Goal: Information Seeking & Learning: Learn about a topic

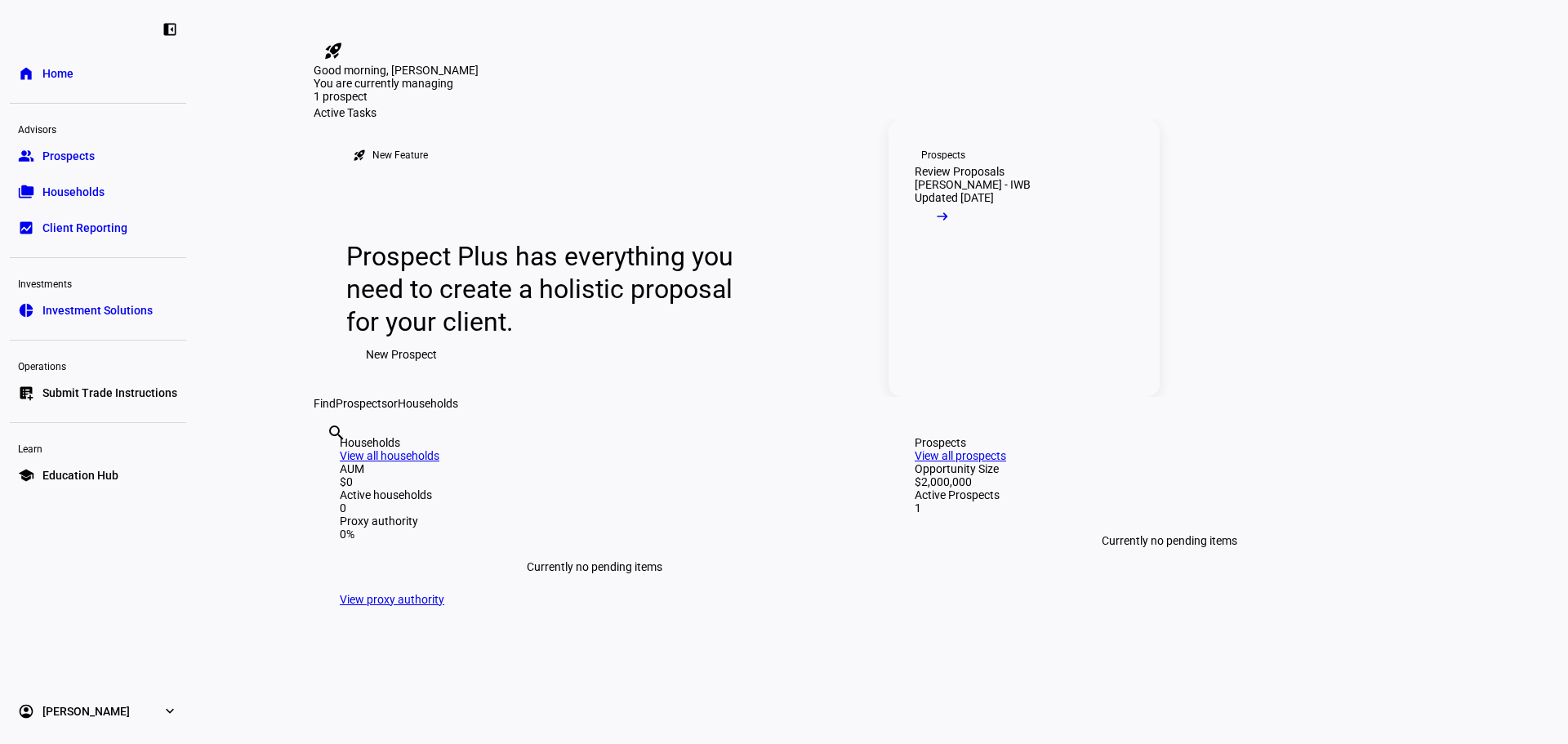
click at [970, 237] on span at bounding box center [942, 220] width 56 height 33
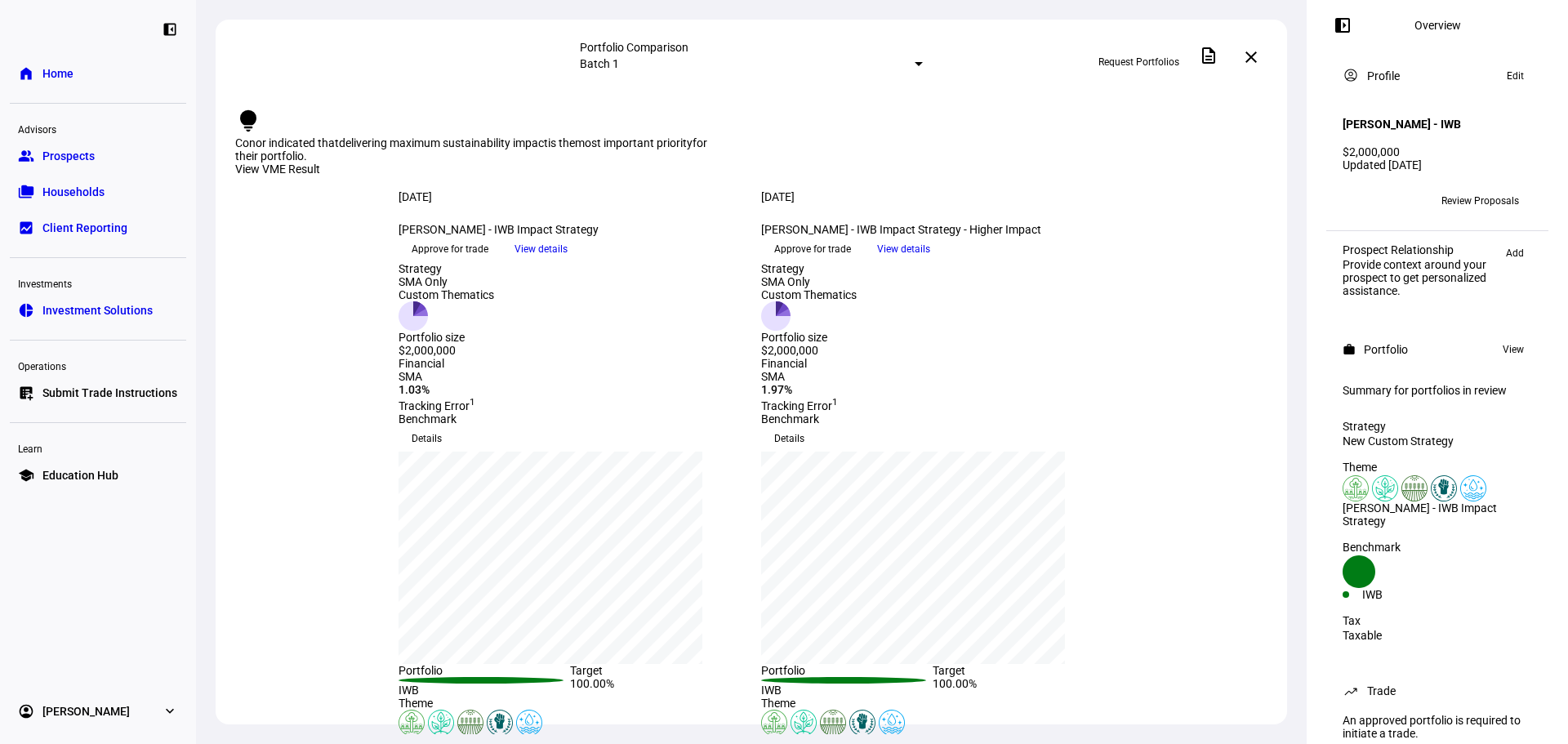
click at [568, 261] on span "View details" at bounding box center [540, 249] width 53 height 25
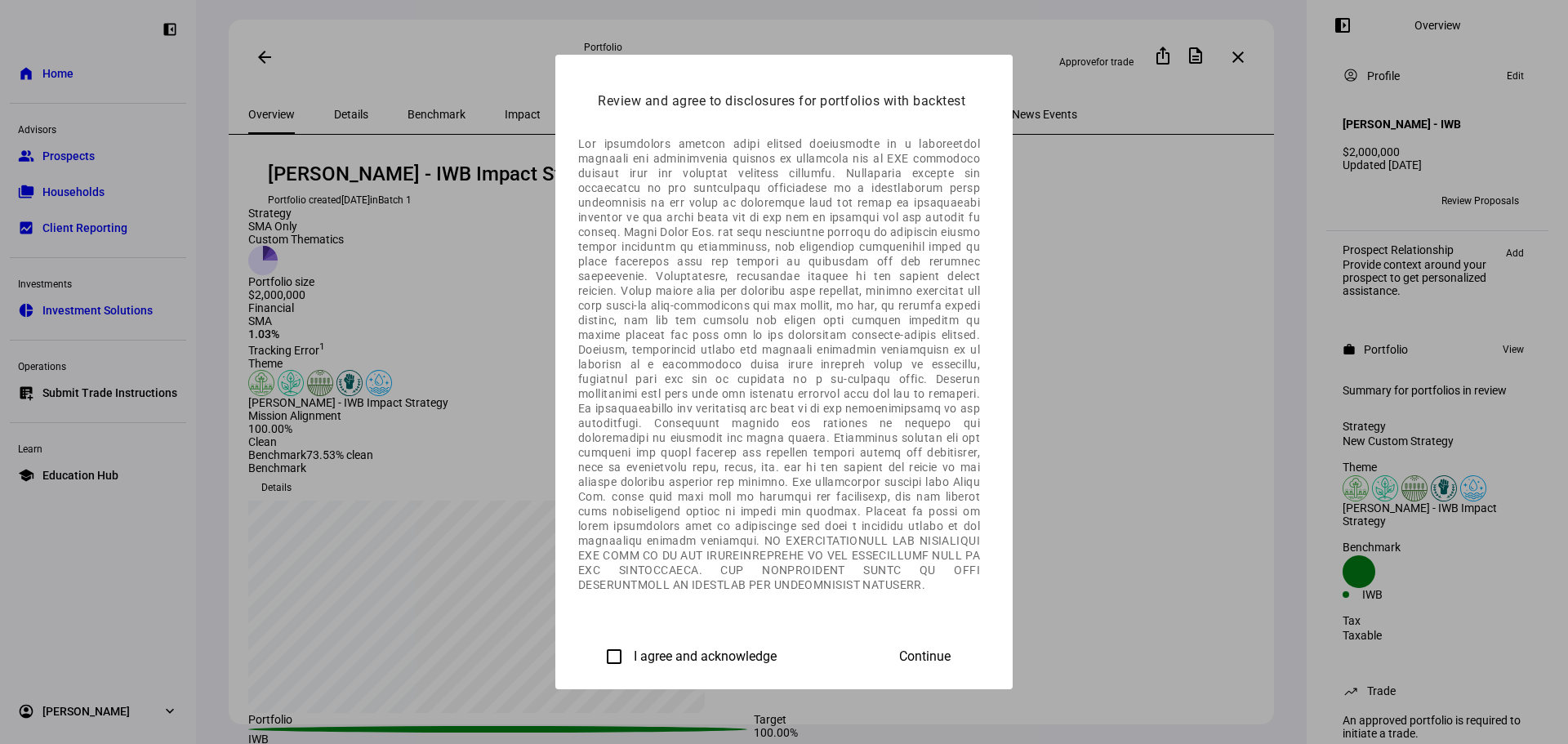
scroll to position [916, 0]
click at [630, 656] on label "I agree and acknowledge" at bounding box center [703, 656] width 146 height 14
click at [597, 656] on input "I agree and acknowledge" at bounding box center [614, 657] width 33 height 33
checkbox input "true"
click at [951, 649] on span "Continue" at bounding box center [925, 656] width 52 height 14
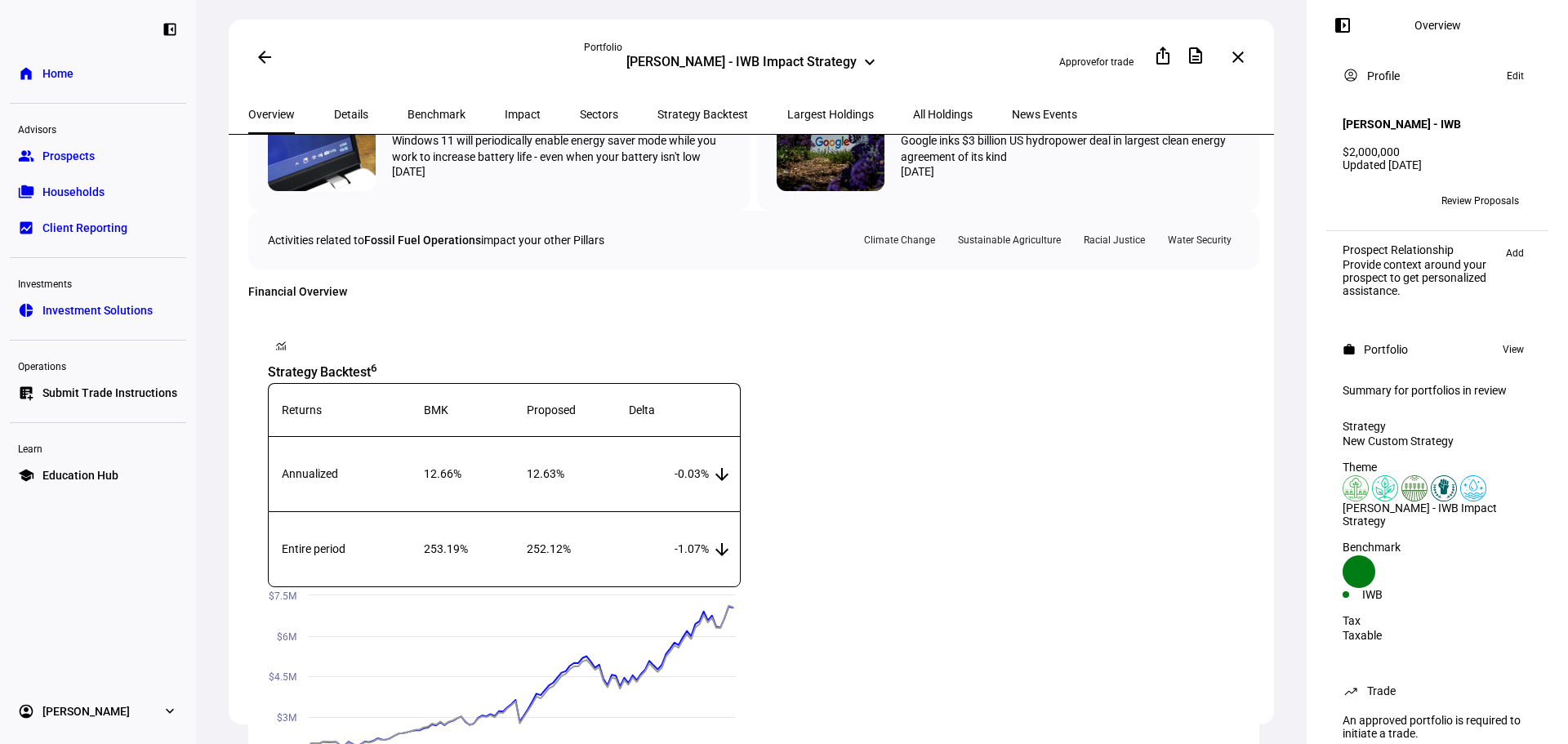
scroll to position [1062, 0]
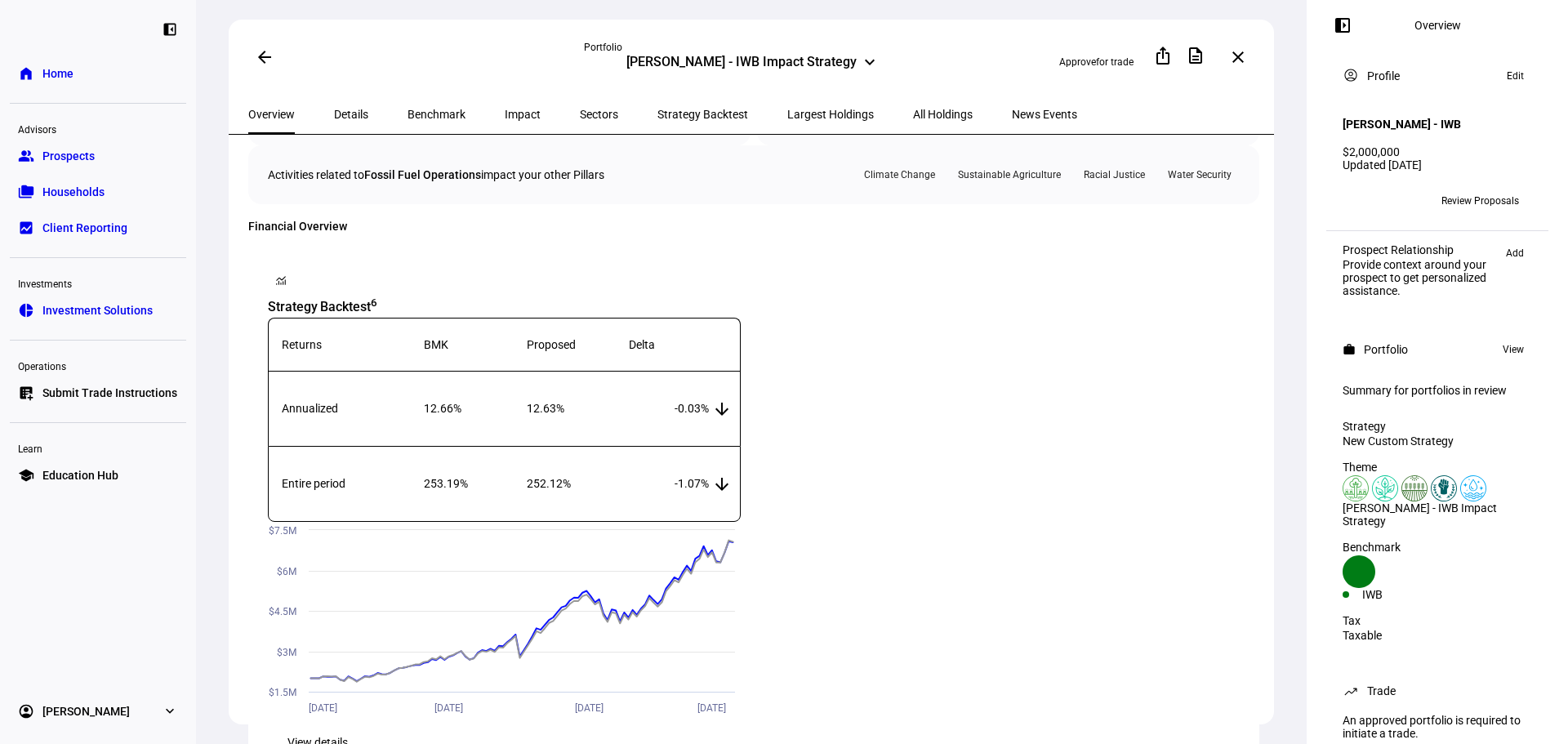
click at [845, 61] on div "[PERSON_NAME] - IWB Impact Strategy" at bounding box center [741, 63] width 231 height 19
click at [647, 352] on eth-route-card-body "[PERSON_NAME] - IWB Impact Strategy Portfolio created [DATE] in Batch 1 Strateg…" at bounding box center [751, 455] width 1045 height 640
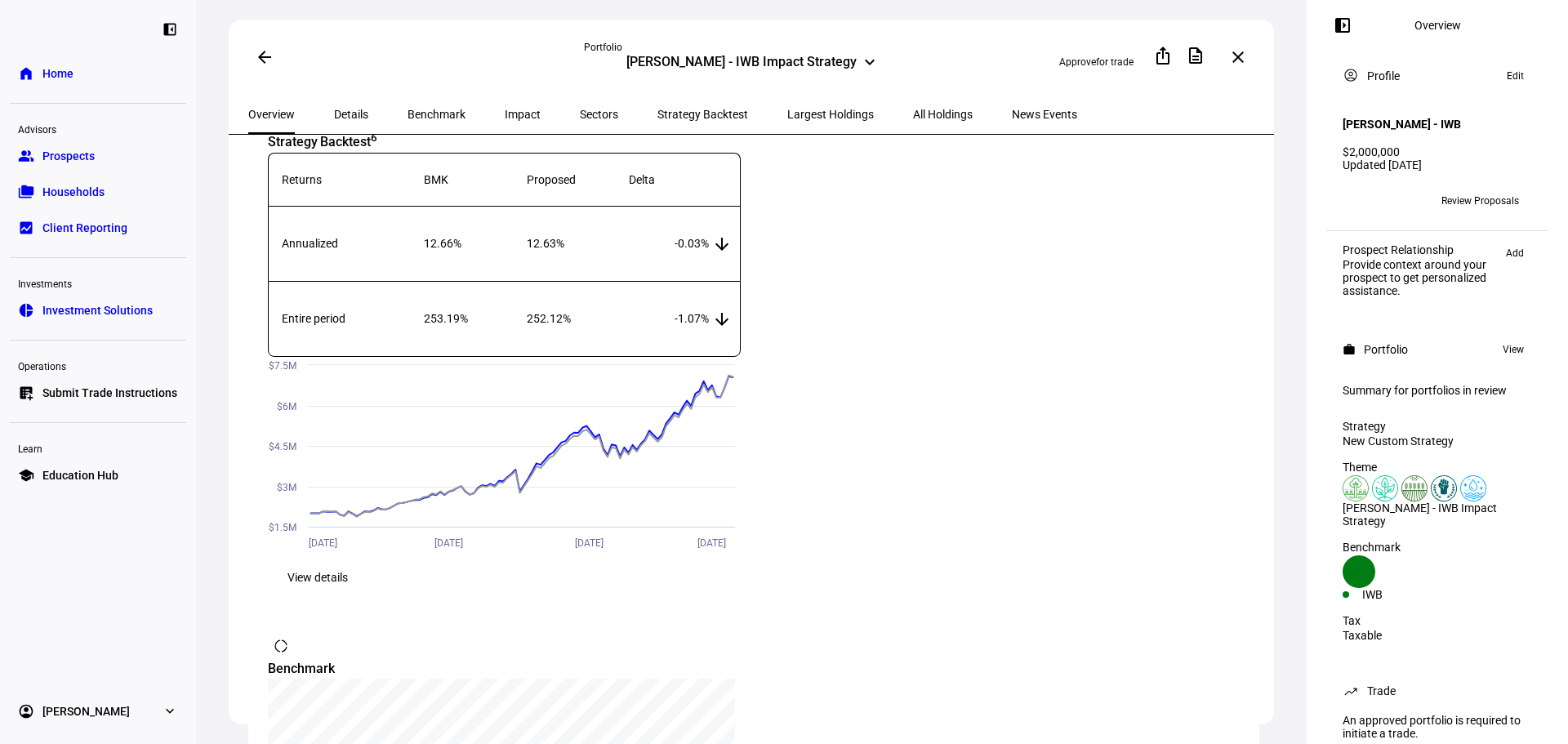
scroll to position [1307, 0]
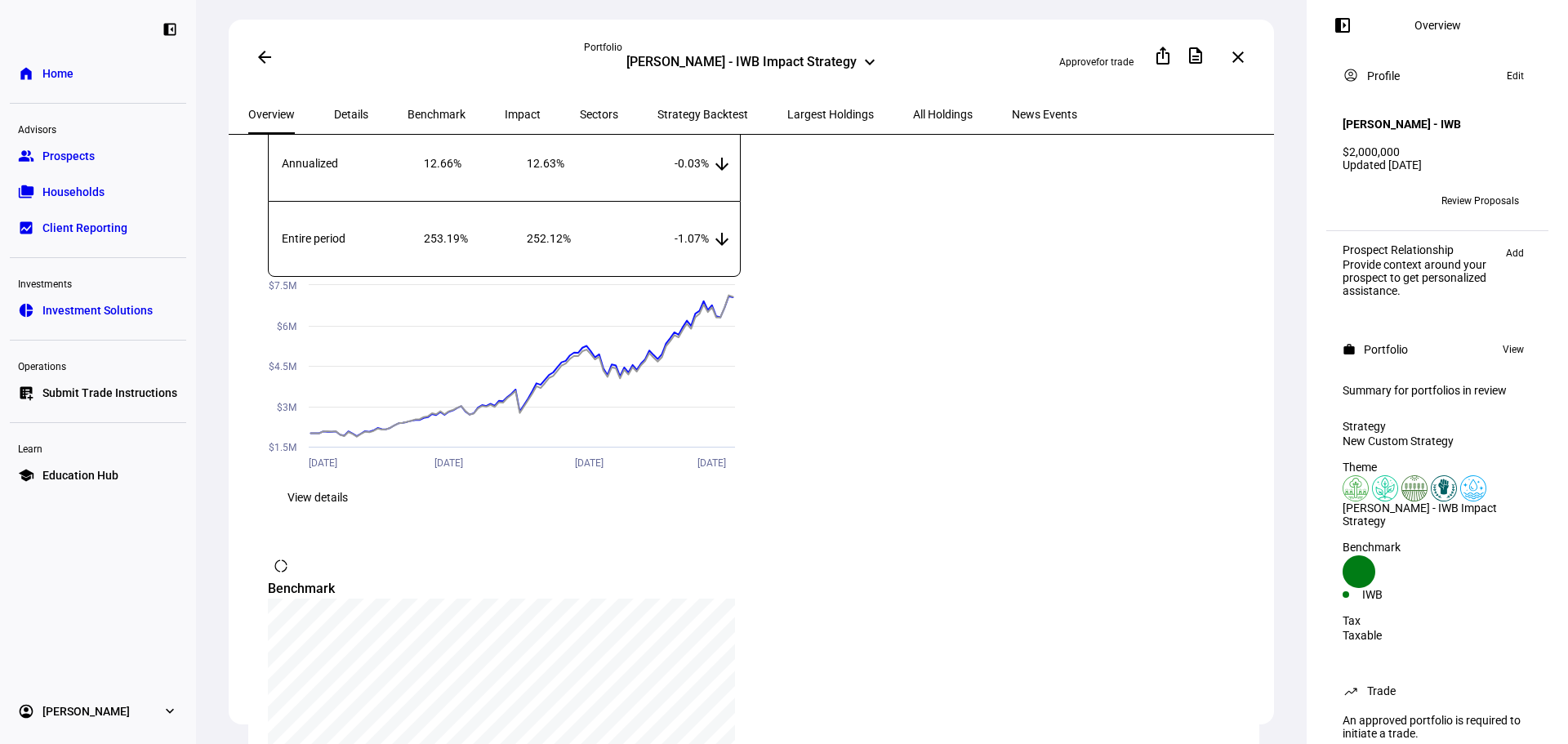
click at [347, 513] on span "View details" at bounding box center [317, 497] width 60 height 33
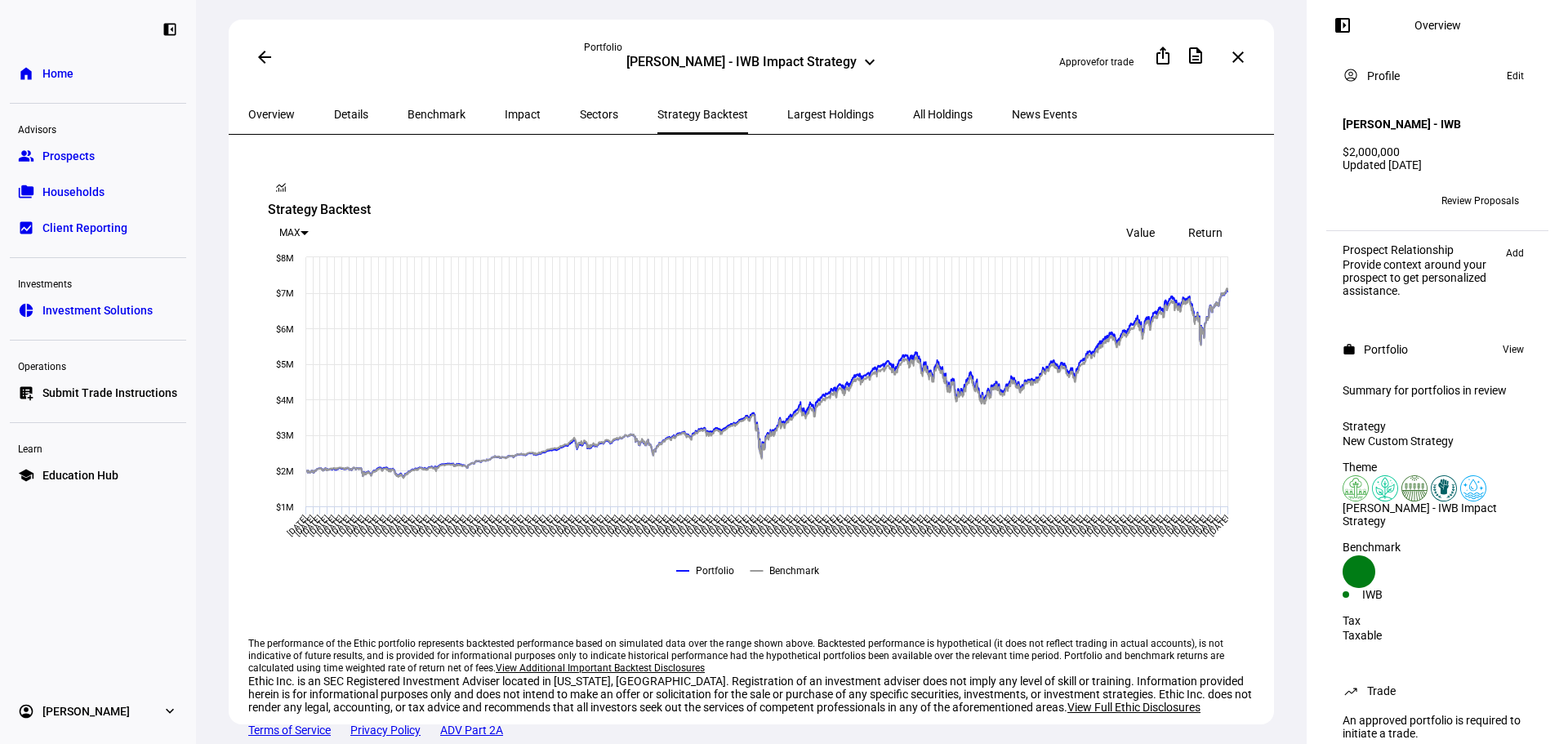
click at [275, 111] on span "Overview" at bounding box center [271, 114] width 47 height 11
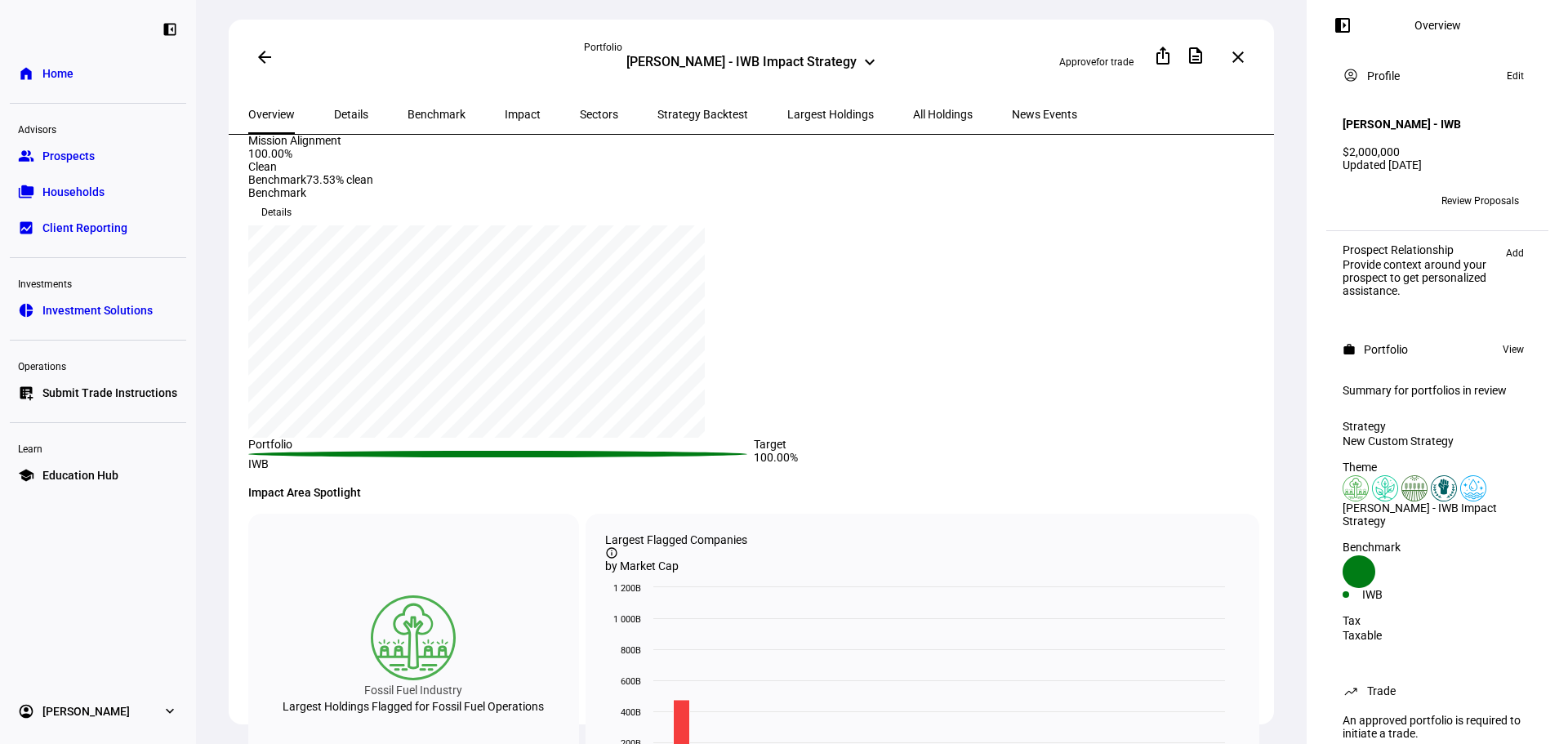
scroll to position [327, 0]
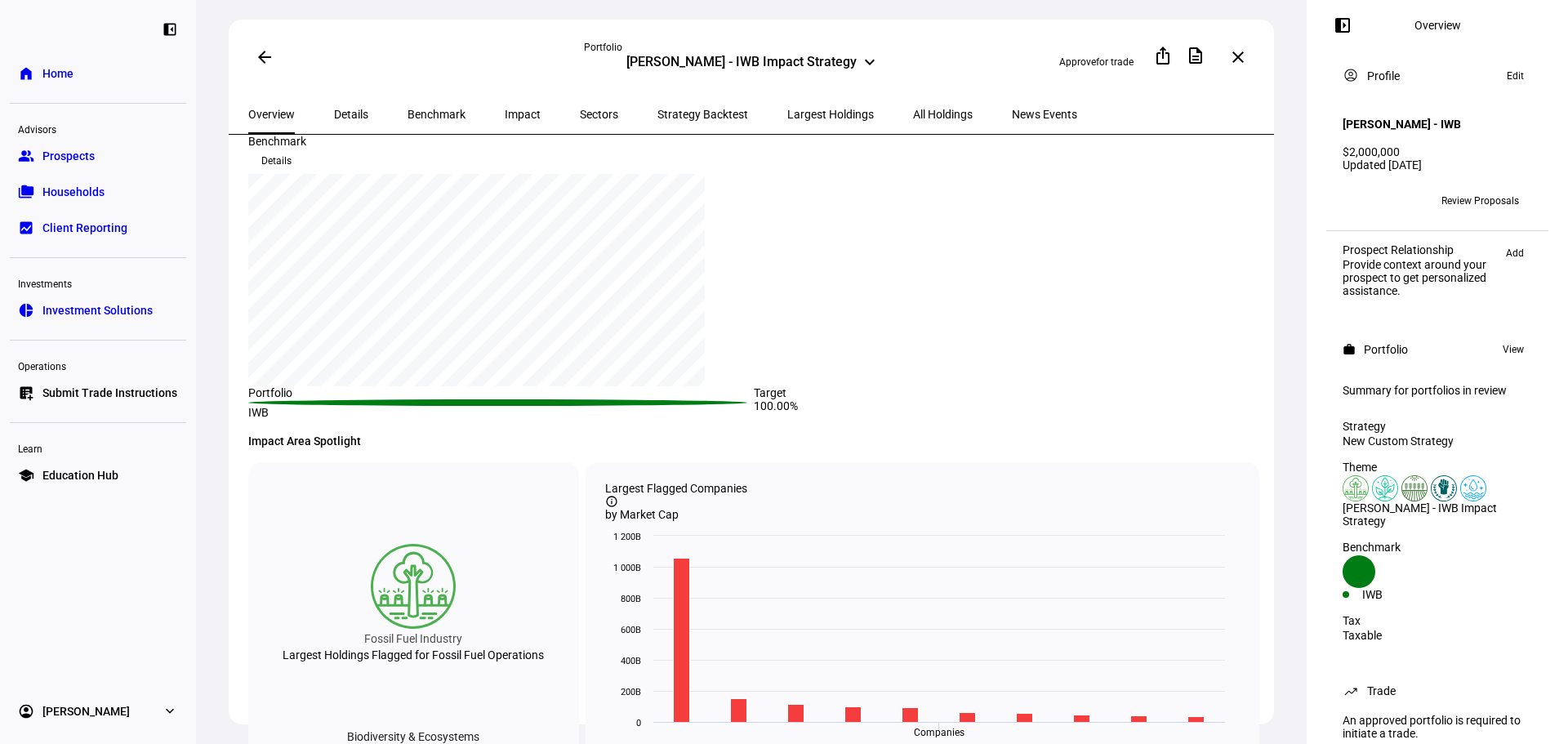
click at [504, 135] on eth-portfolio-sustainability-overview "100.00% Clean Benchmark 73.53% clean" at bounding box center [498, 115] width 501 height 39
click at [347, 108] on div "100.00%" at bounding box center [310, 102] width 124 height 13
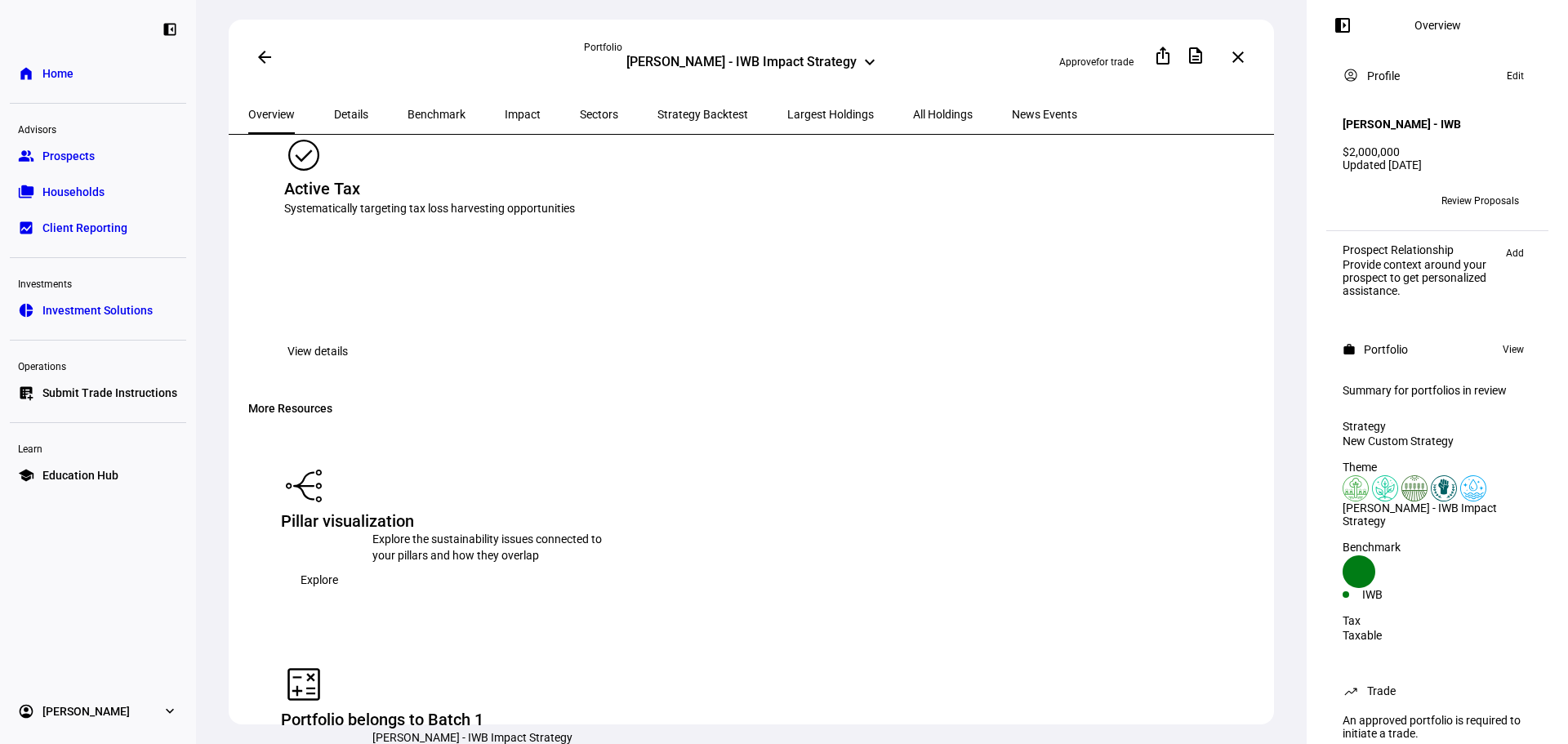
scroll to position [2532, 0]
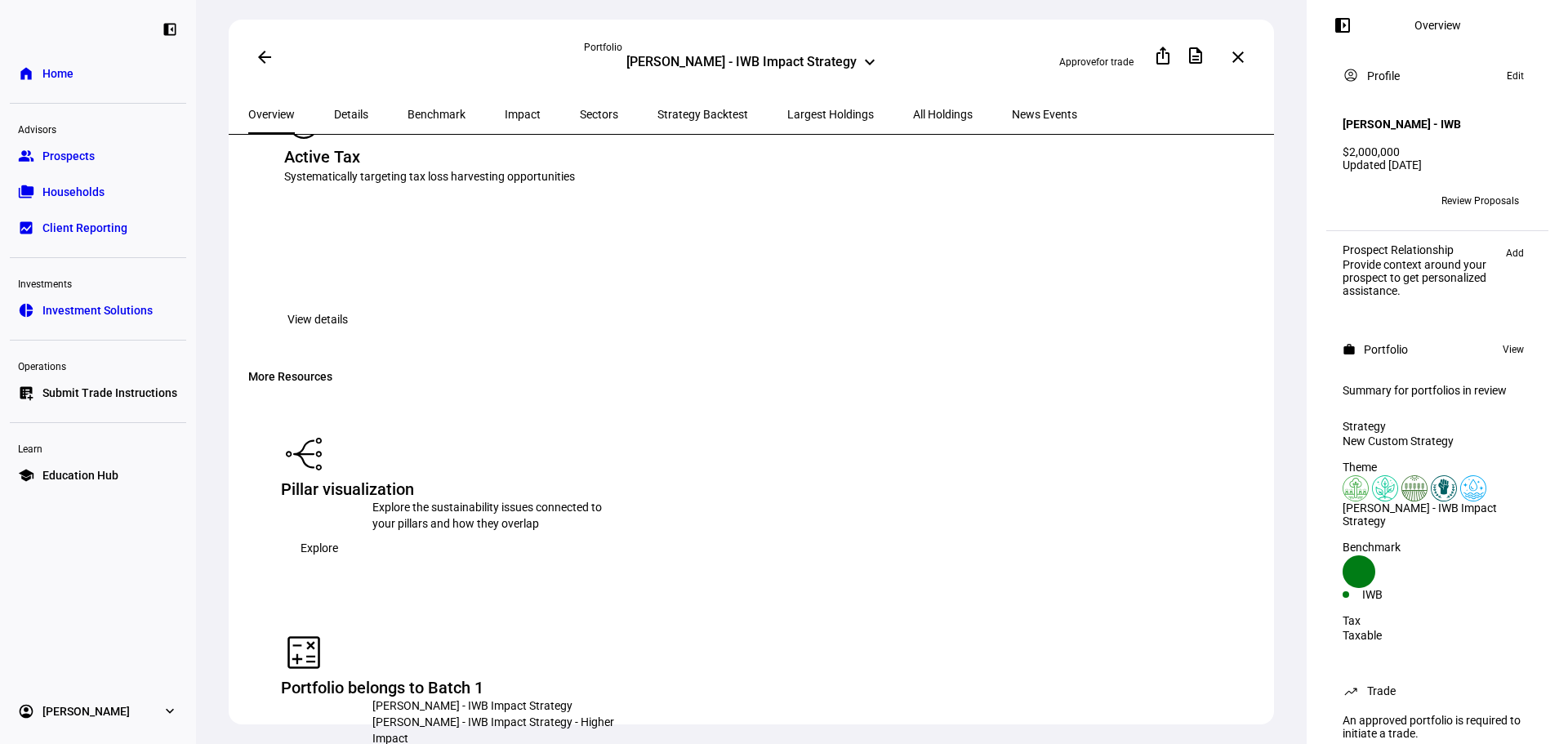
click at [658, 110] on span "Strategy Backtest" at bounding box center [703, 114] width 91 height 11
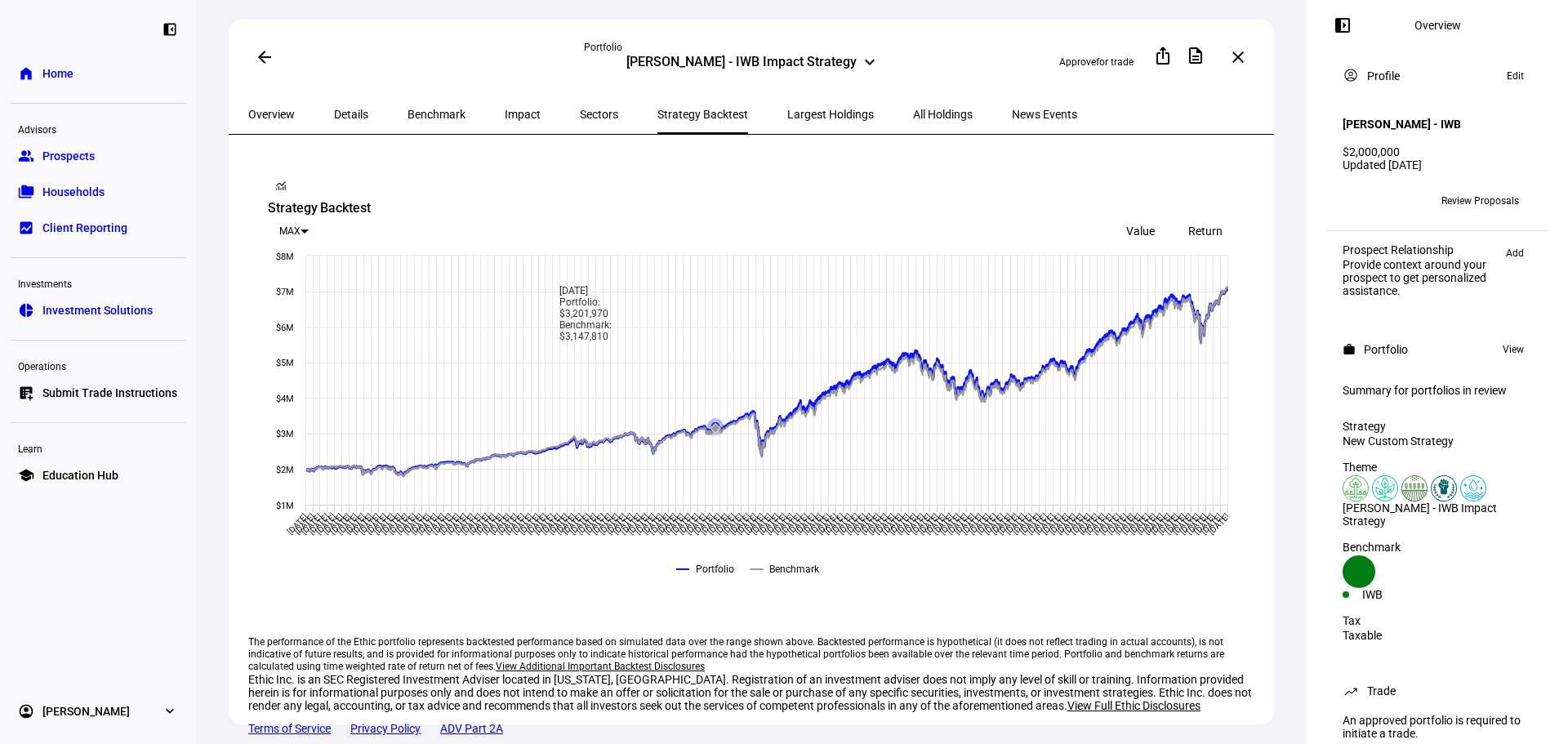
scroll to position [48, 0]
click at [580, 108] on span "Sectors" at bounding box center [599, 114] width 38 height 11
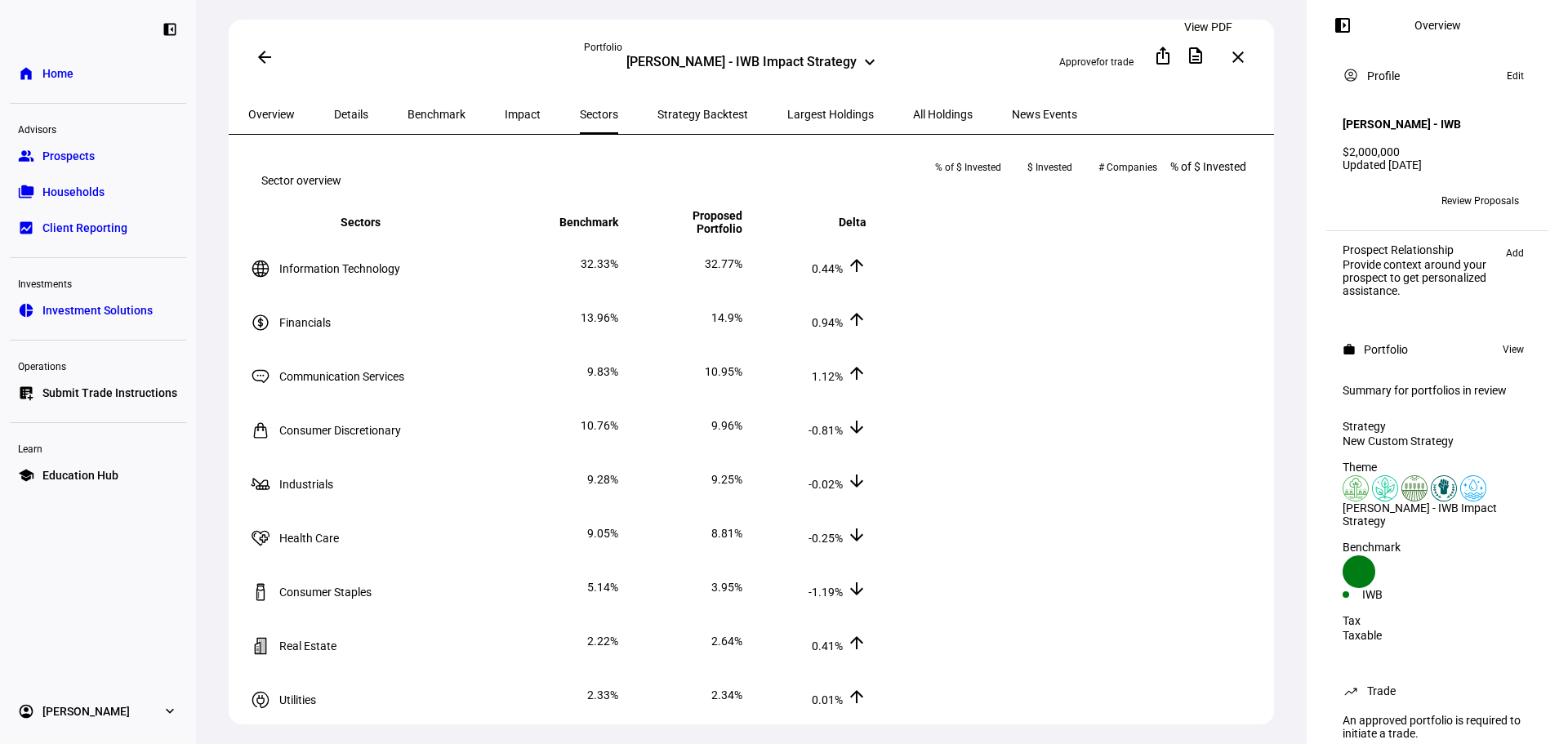
click at [1198, 55] on mat-icon "description" at bounding box center [1195, 56] width 19 height 19
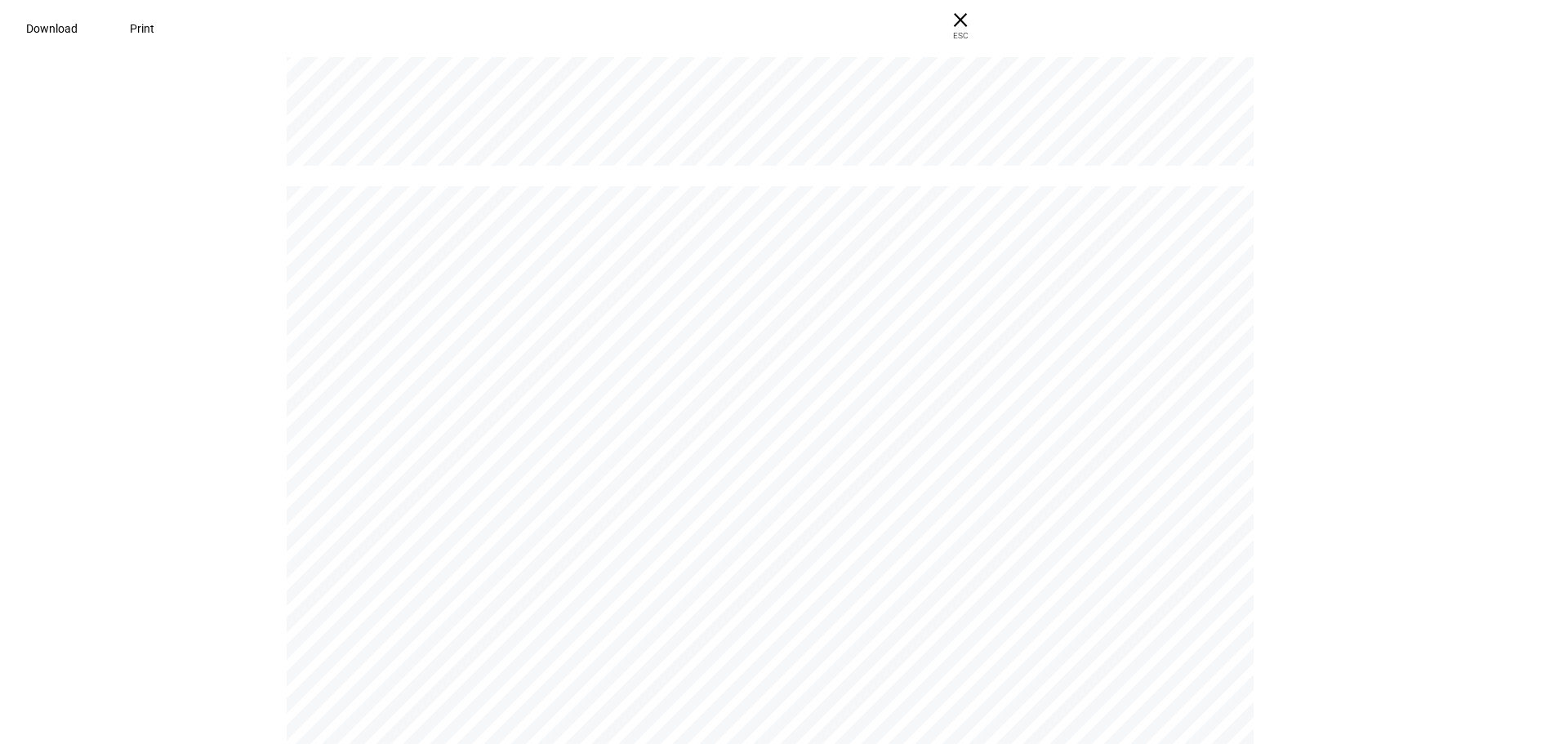
scroll to position [1143, 0]
click at [147, 34] on span "Print" at bounding box center [136, 29] width 25 height 13
click at [979, 22] on span "× ESC" at bounding box center [953, 26] width 53 height 53
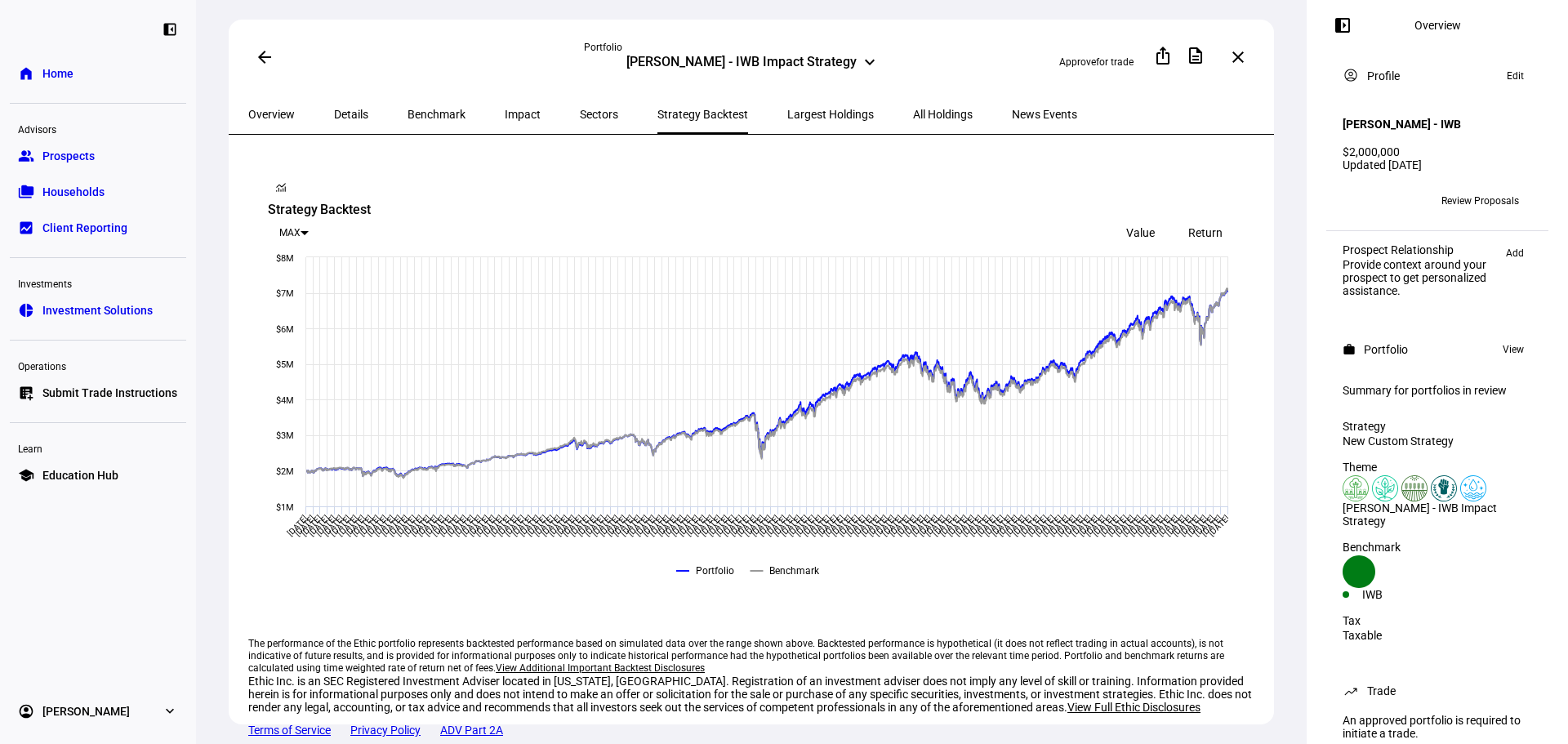
click at [351, 108] on span "Details" at bounding box center [351, 114] width 34 height 11
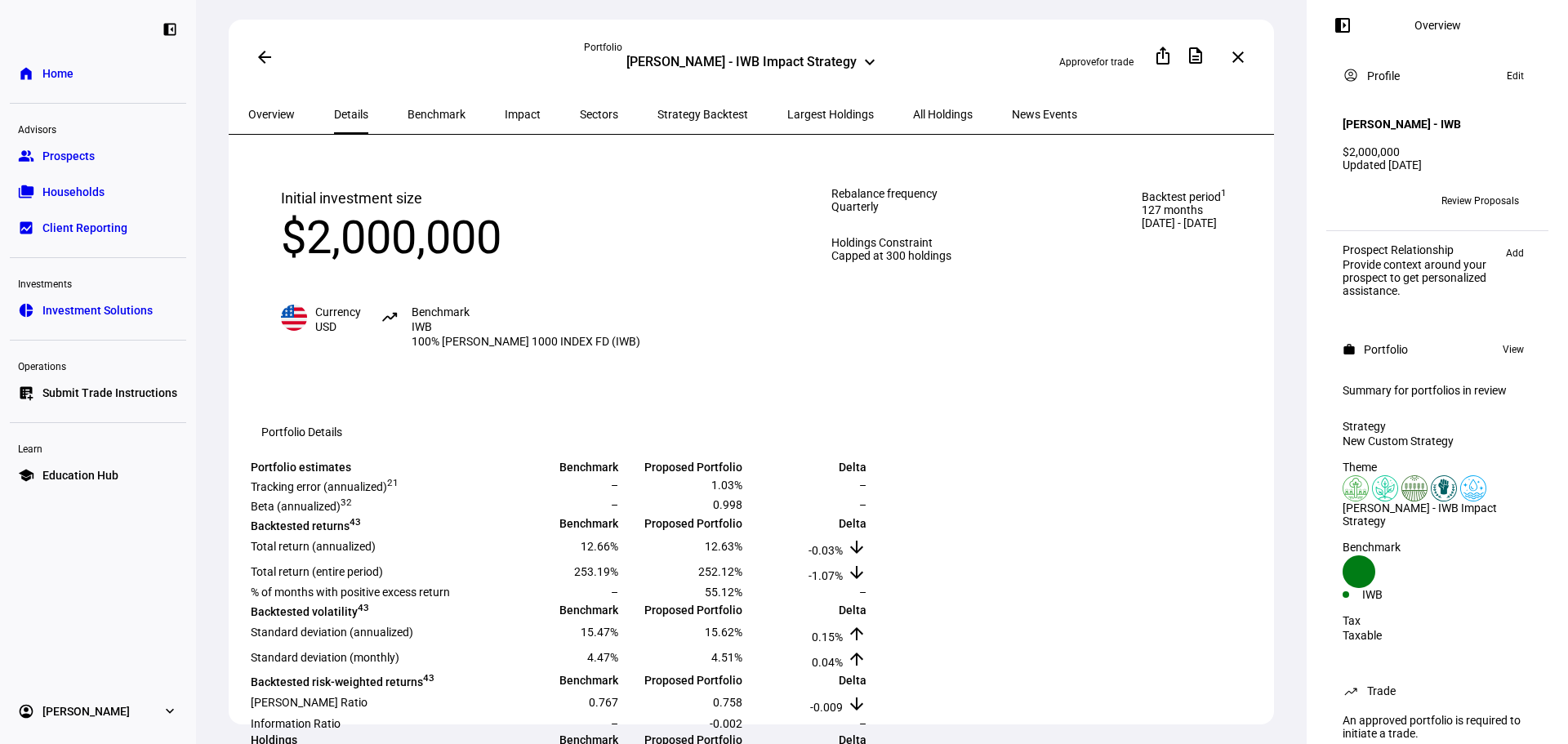
click at [258, 108] on span "Overview" at bounding box center [271, 114] width 47 height 11
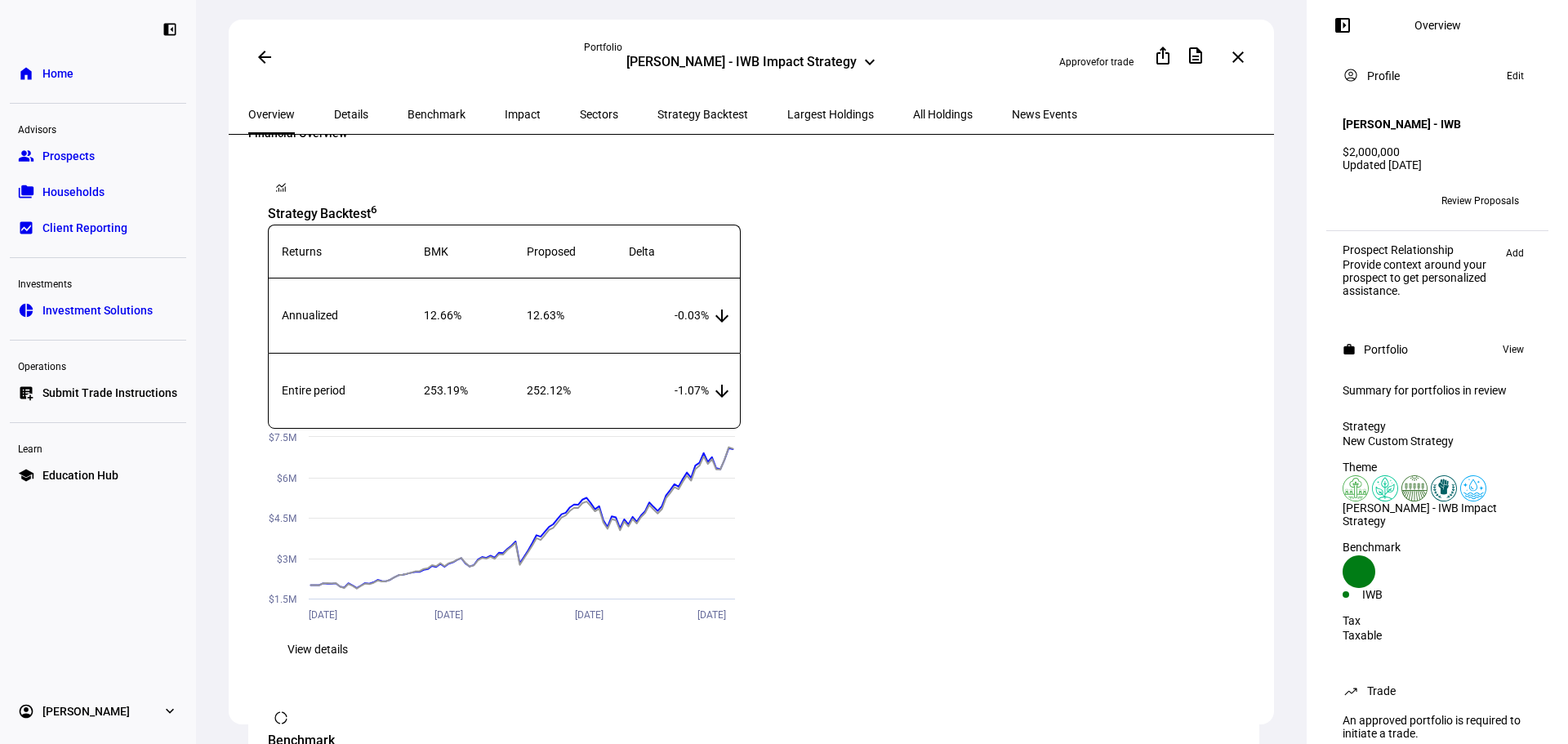
scroll to position [817, 0]
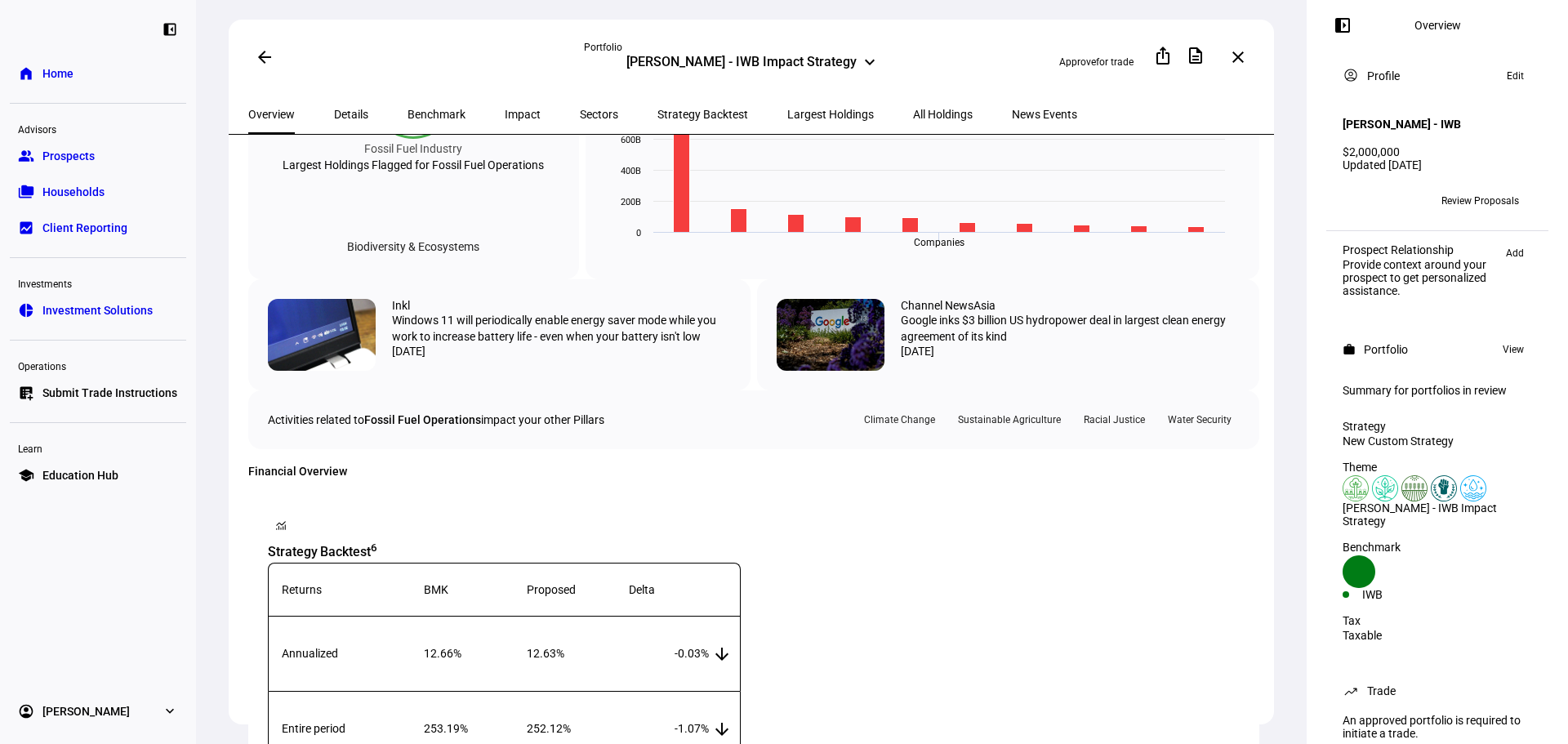
click at [413, 721] on eth-card-medium "monitoring Strategy Backtest 6 Returns BMK Proposed Delta Annualized 12.66% 12.…" at bounding box center [753, 757] width 1011 height 530
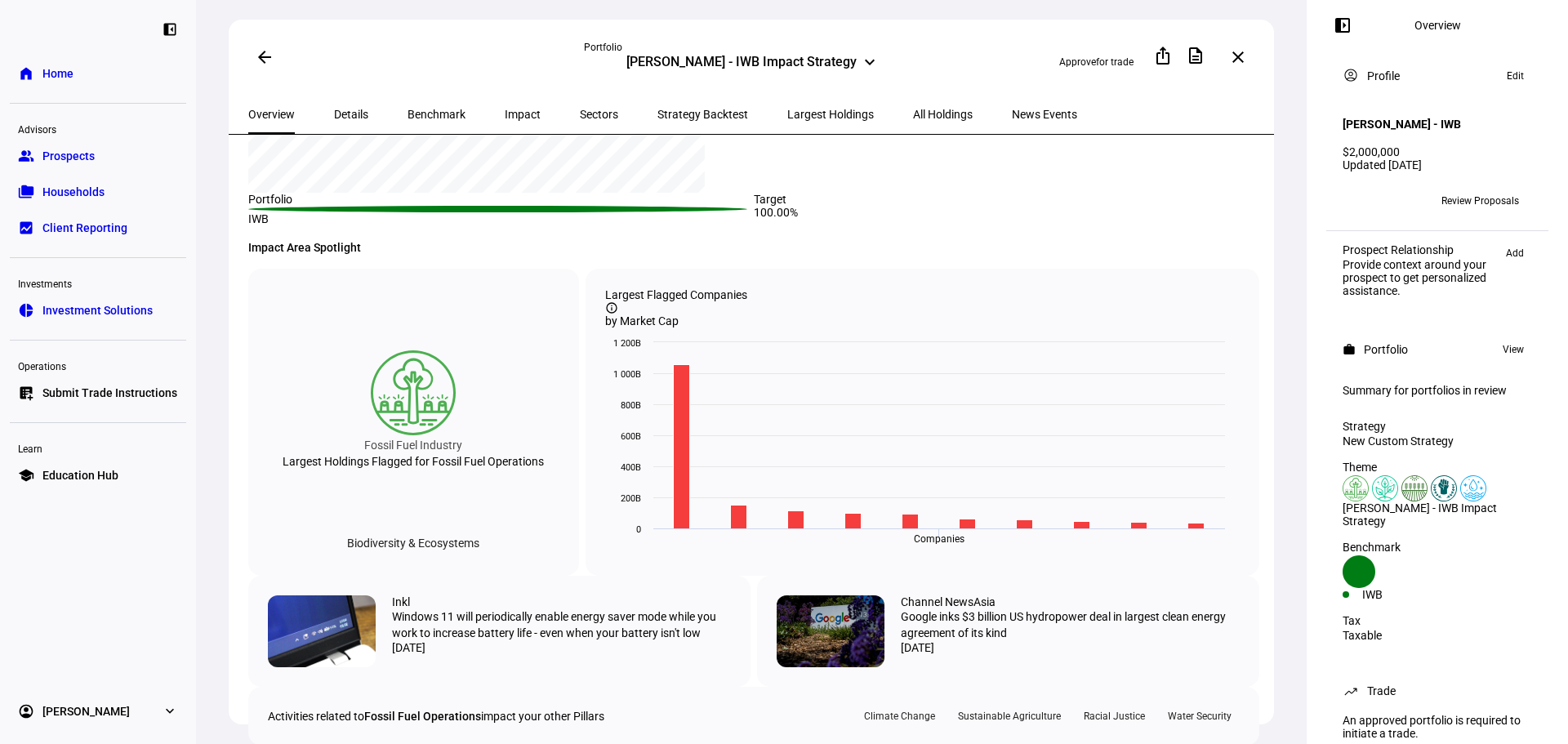
scroll to position [245, 0]
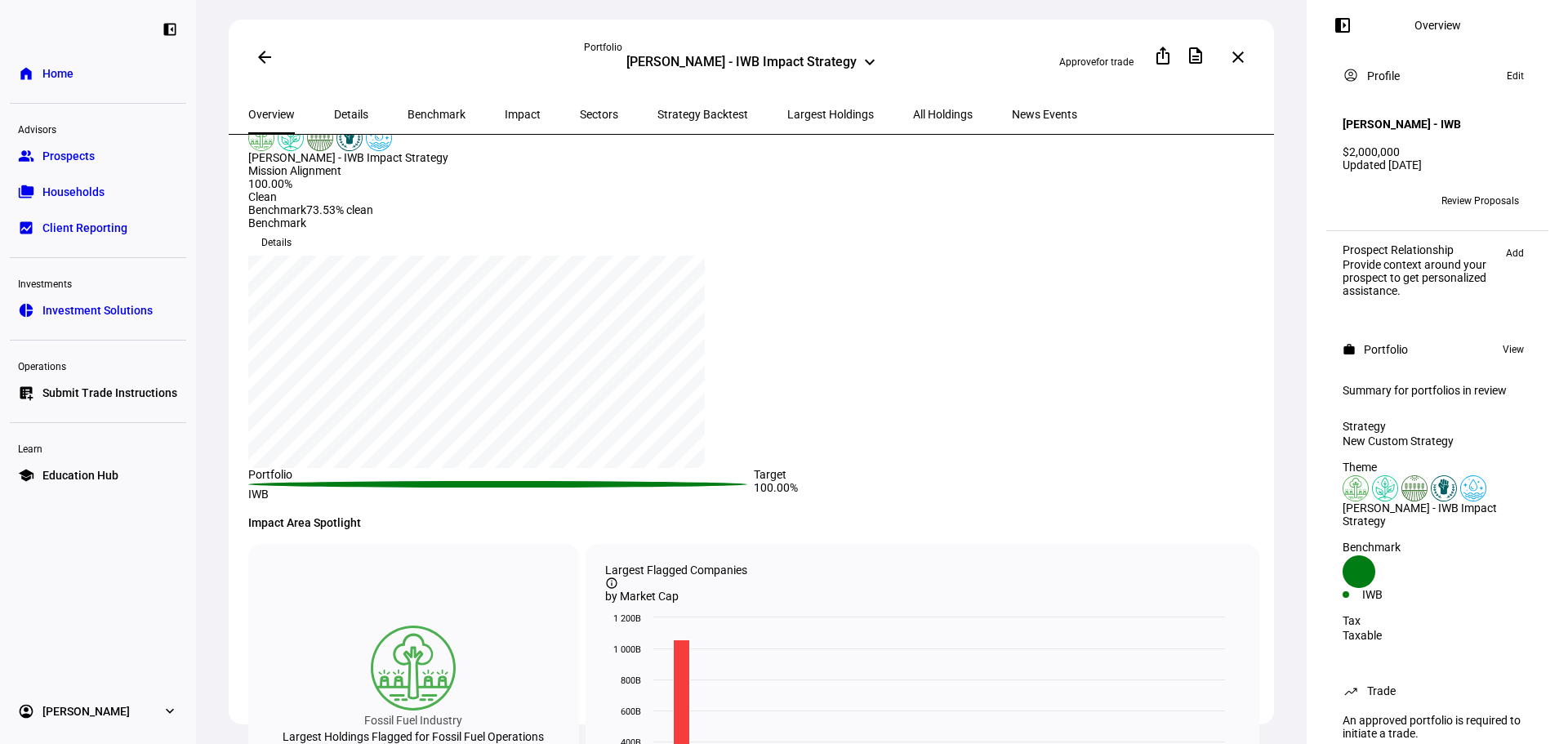
click at [322, 203] on div "Clean" at bounding box center [310, 197] width 124 height 13
click at [304, 230] on span at bounding box center [276, 242] width 56 height 26
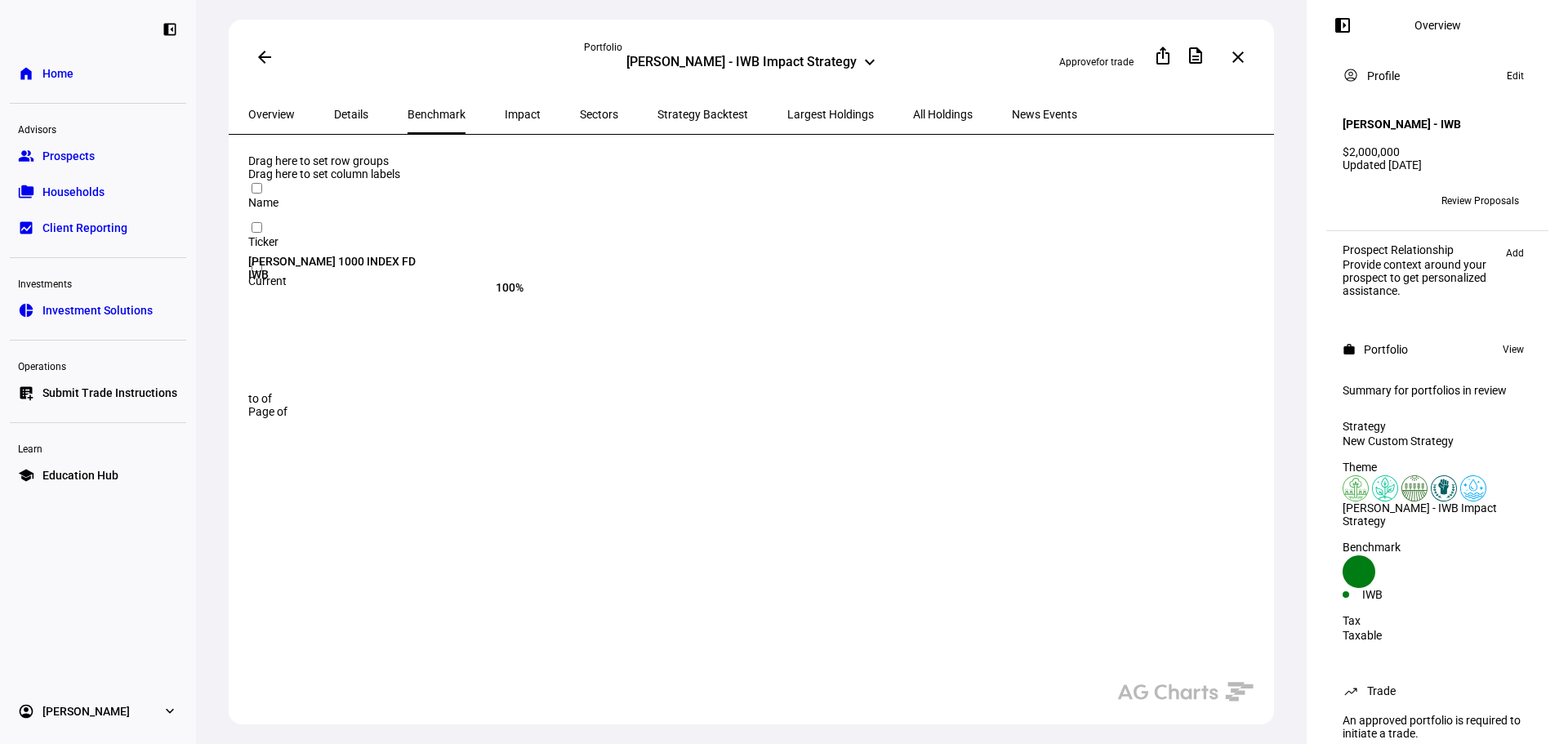
click at [338, 102] on span "Details" at bounding box center [351, 114] width 34 height 39
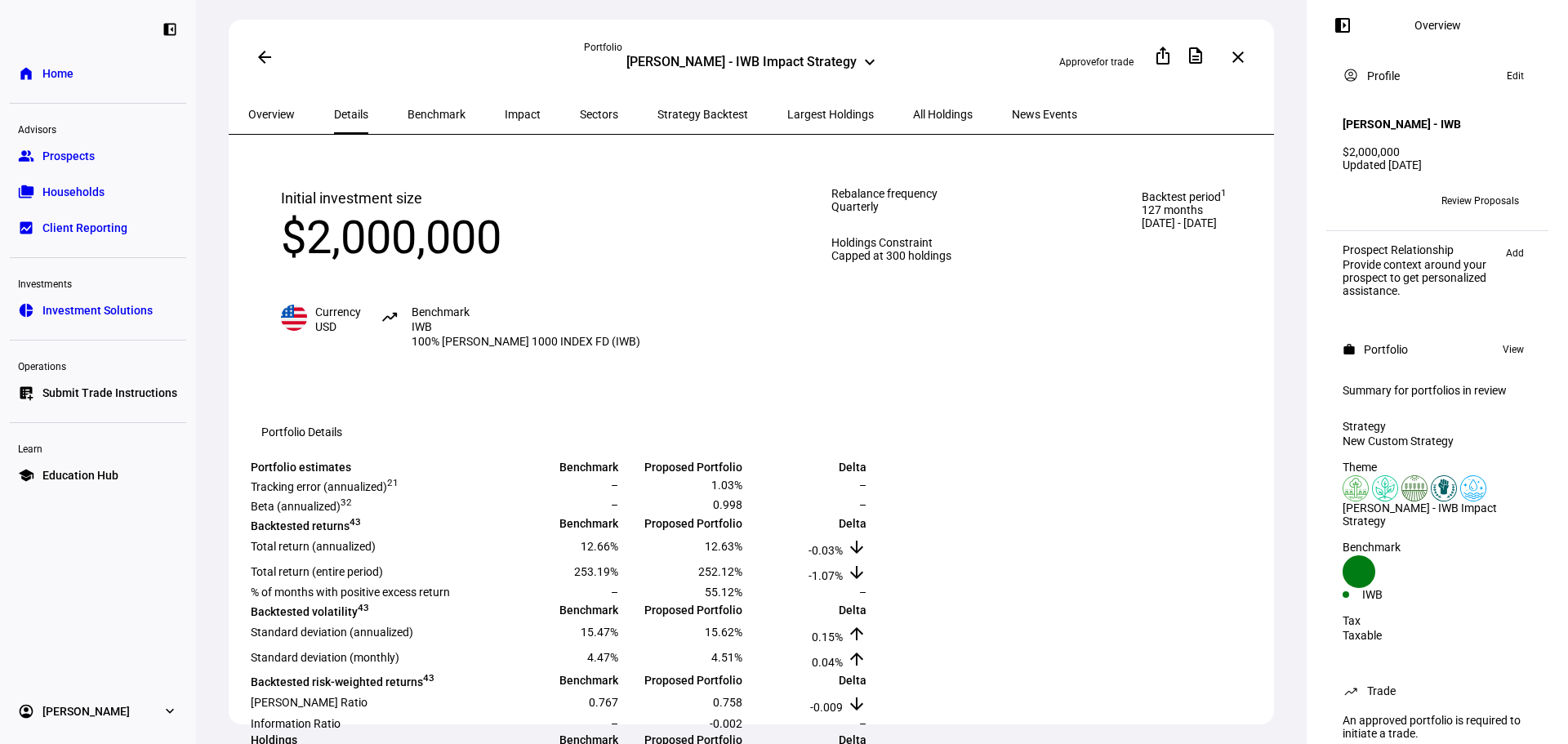
click at [295, 108] on span "Overview" at bounding box center [271, 114] width 47 height 11
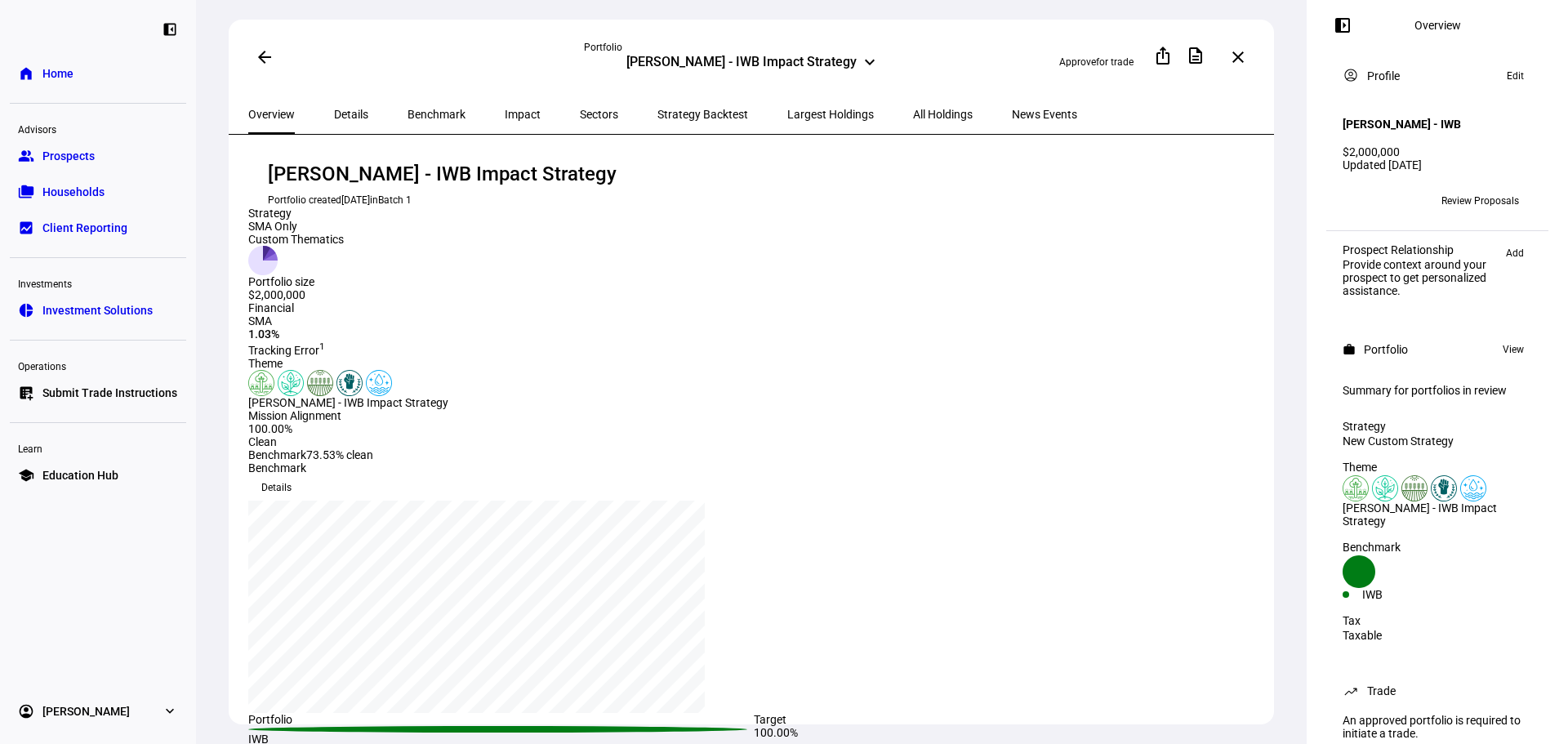
click at [262, 53] on mat-icon "arrow_back" at bounding box center [264, 56] width 19 height 19
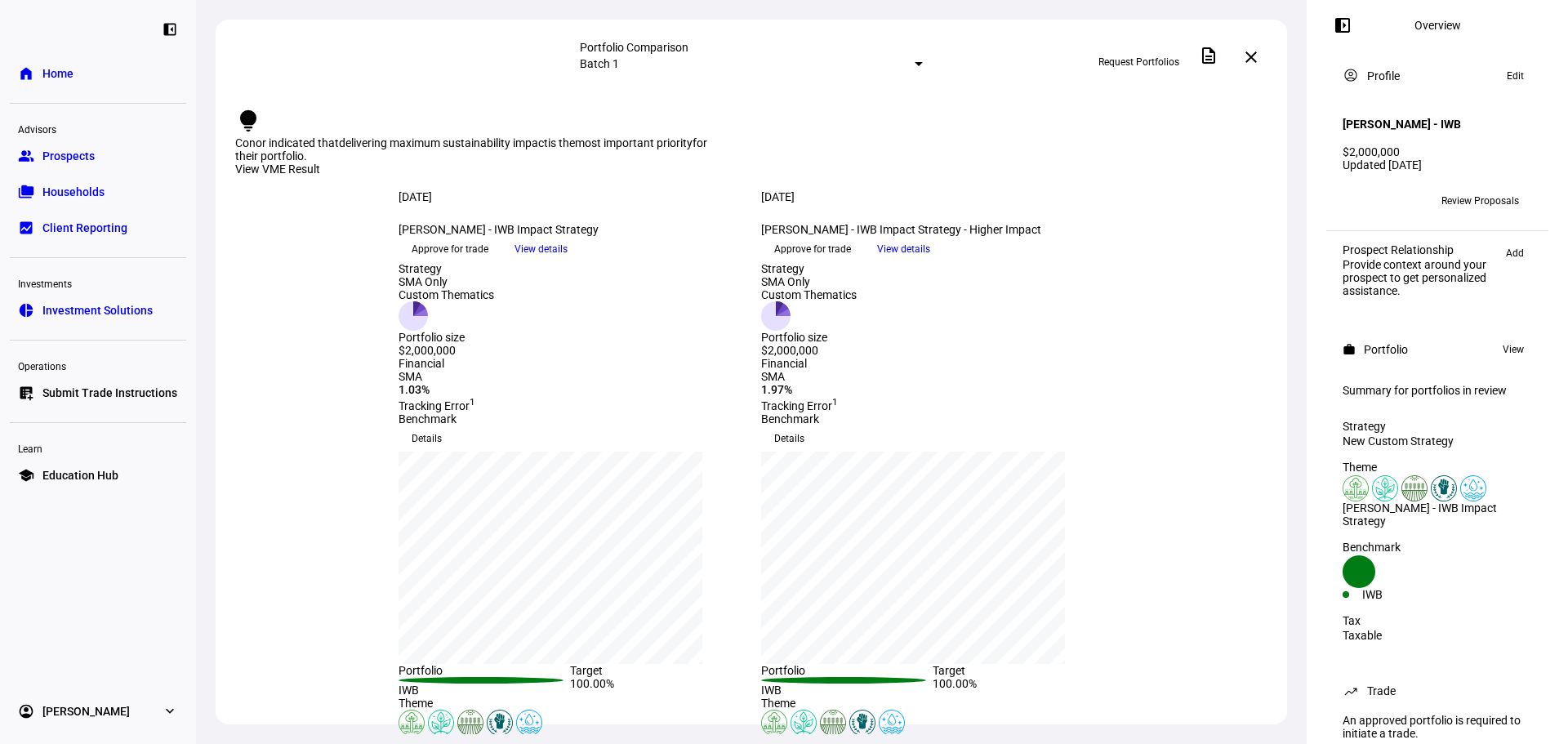
click at [568, 261] on span "View details" at bounding box center [540, 249] width 53 height 25
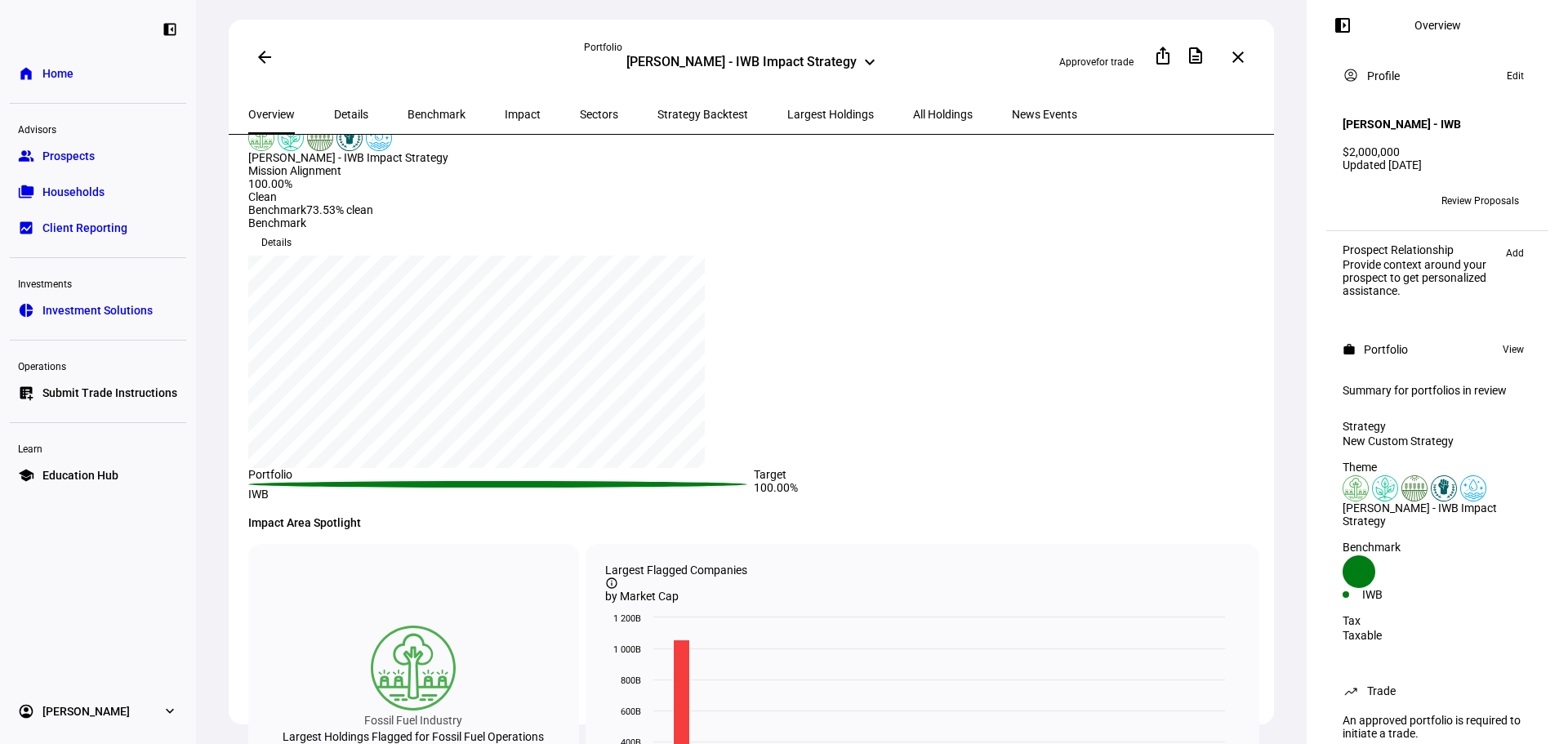
scroll to position [490, 0]
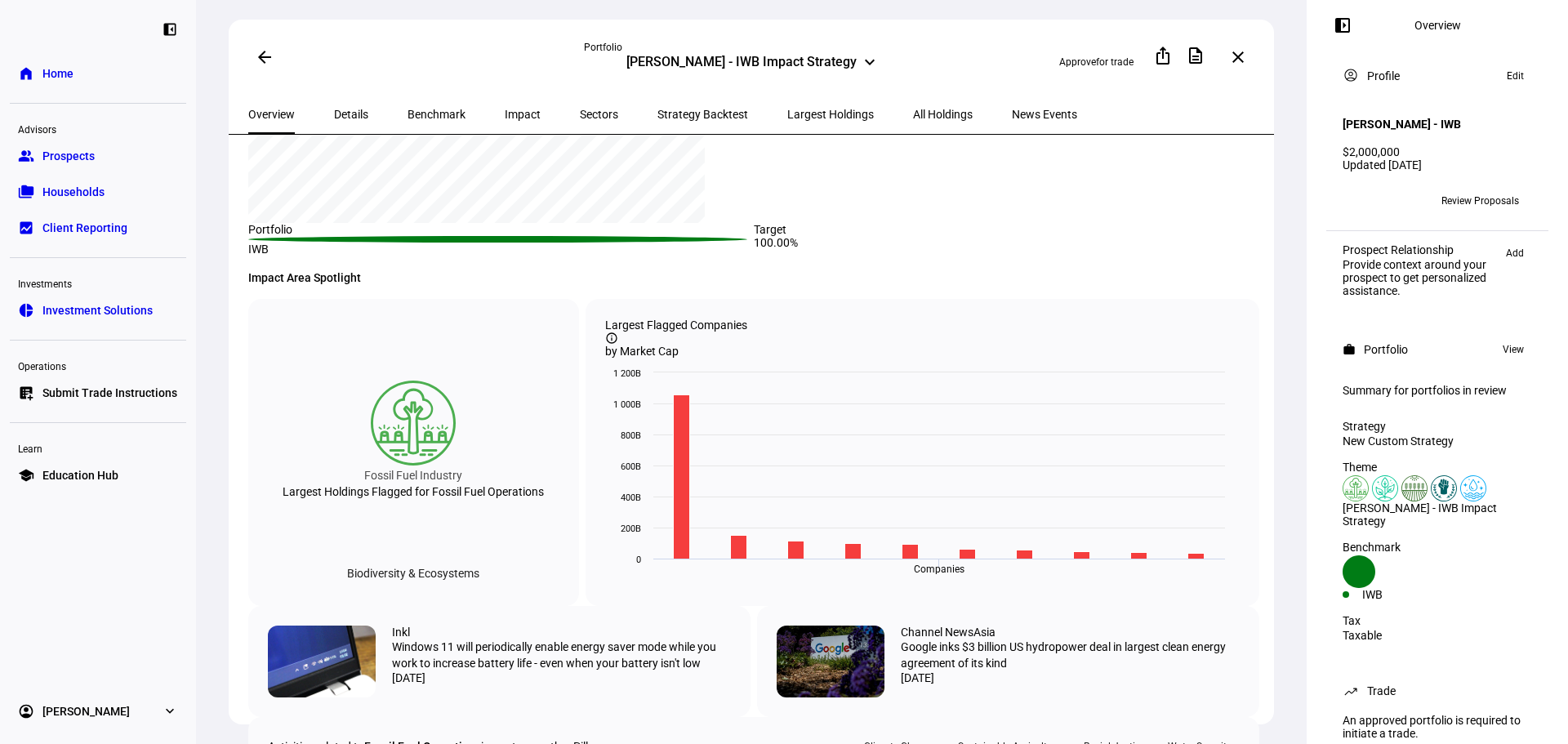
click at [256, 60] on mat-icon "arrow_back" at bounding box center [264, 56] width 19 height 19
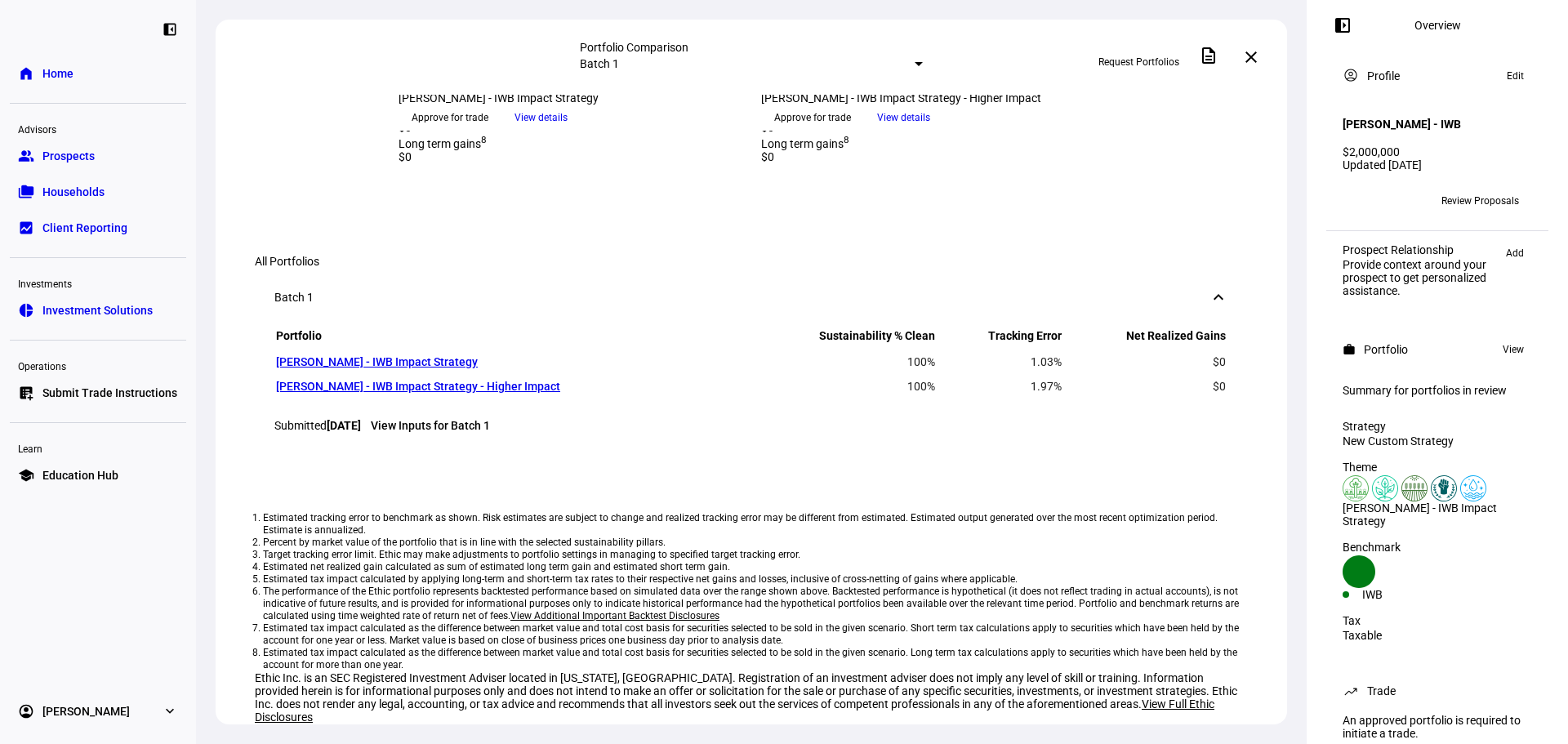
scroll to position [1143, 0]
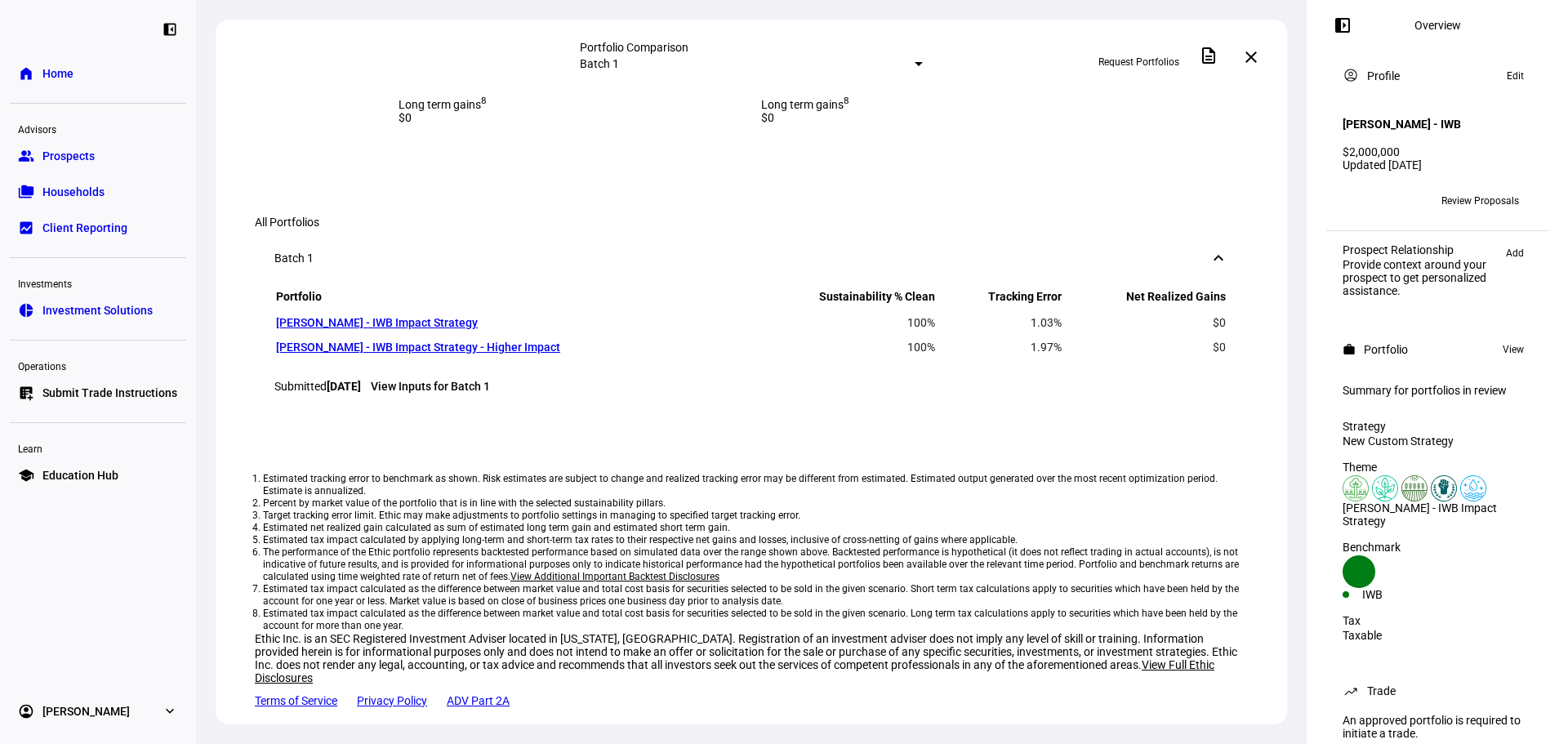
click at [568, 91] on span "View details" at bounding box center [540, 79] width 53 height 25
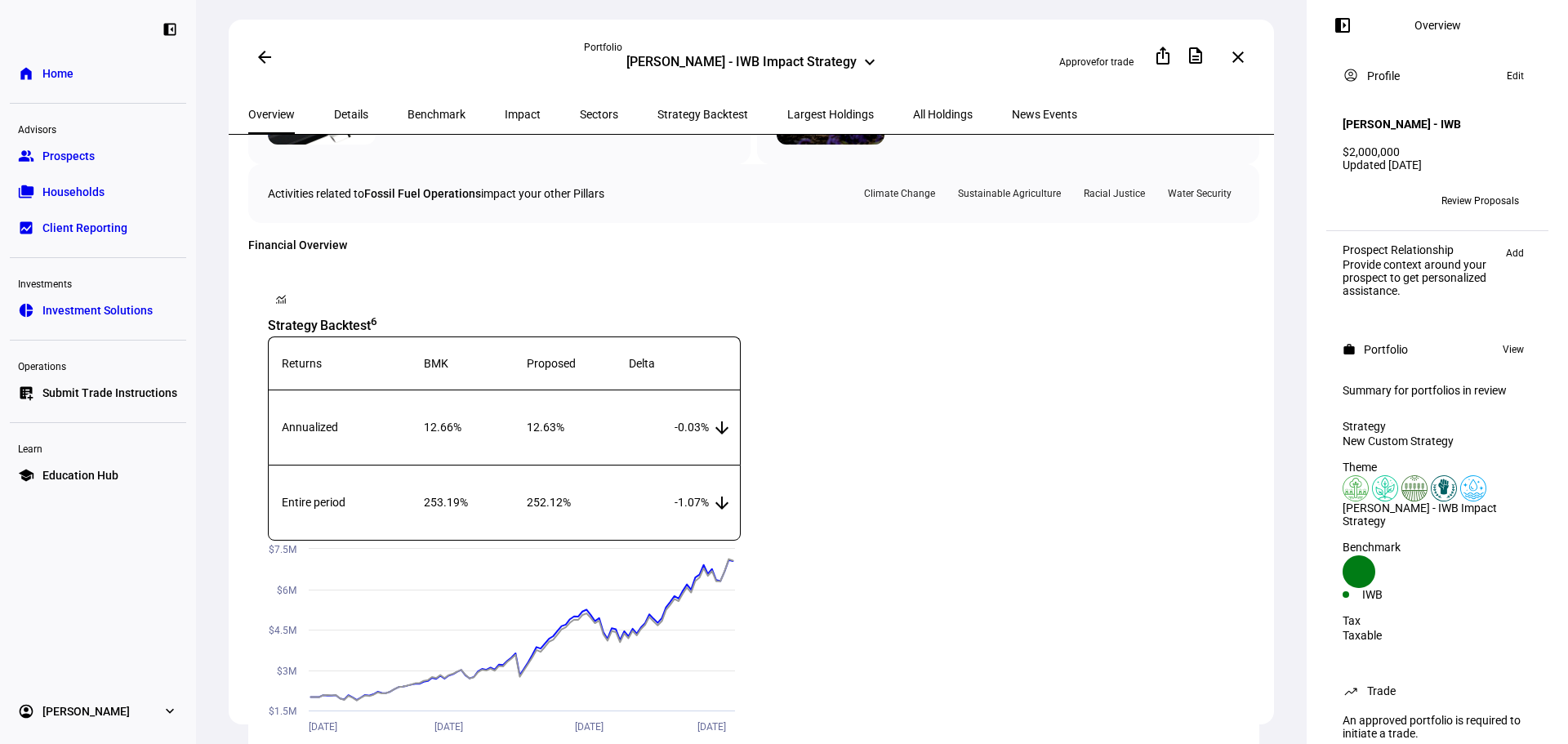
scroll to position [1388, 0]
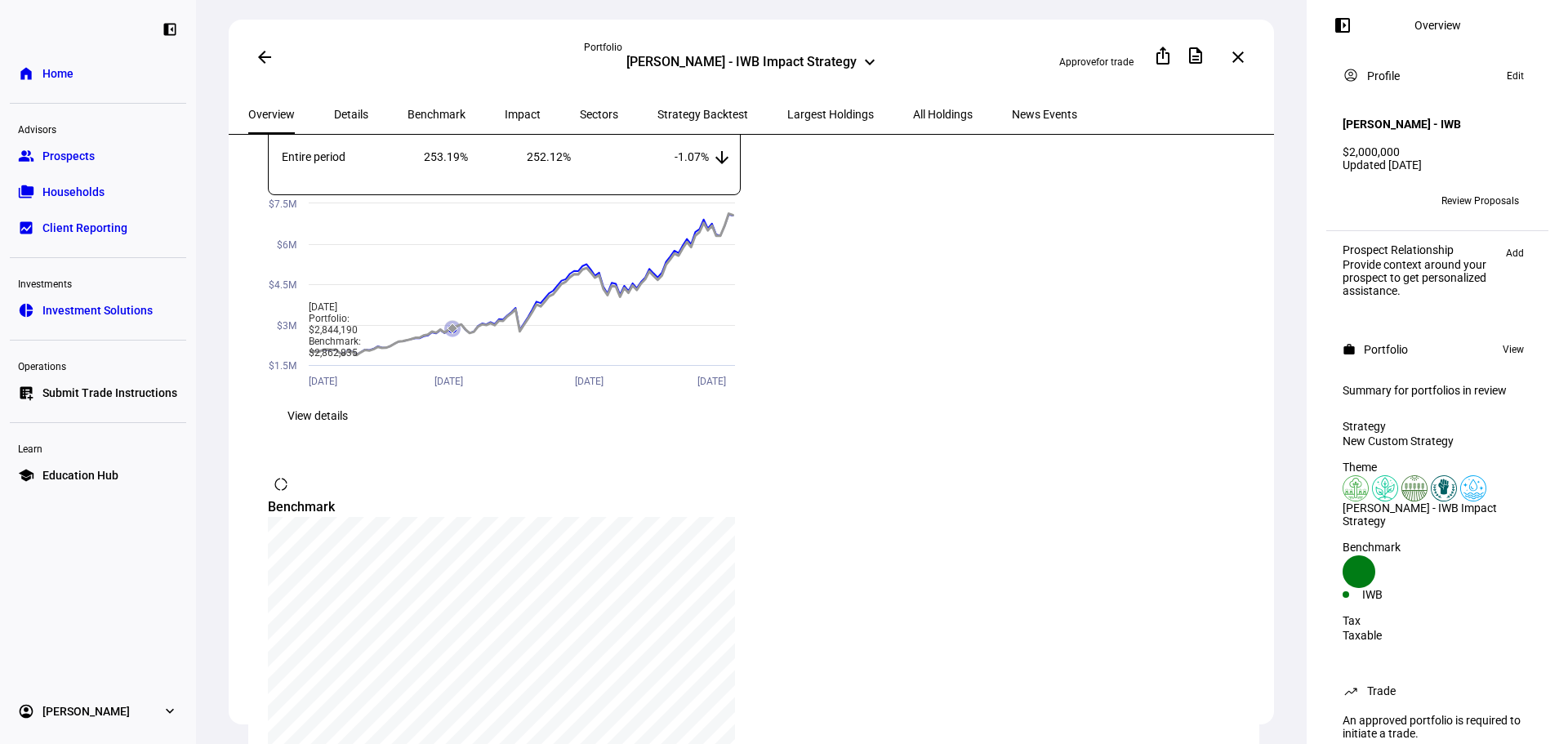
click at [458, 324] on icon at bounding box center [452, 328] width 10 height 10
click at [368, 432] on span at bounding box center [318, 416] width 100 height 33
